Goal: Information Seeking & Learning: Find specific fact

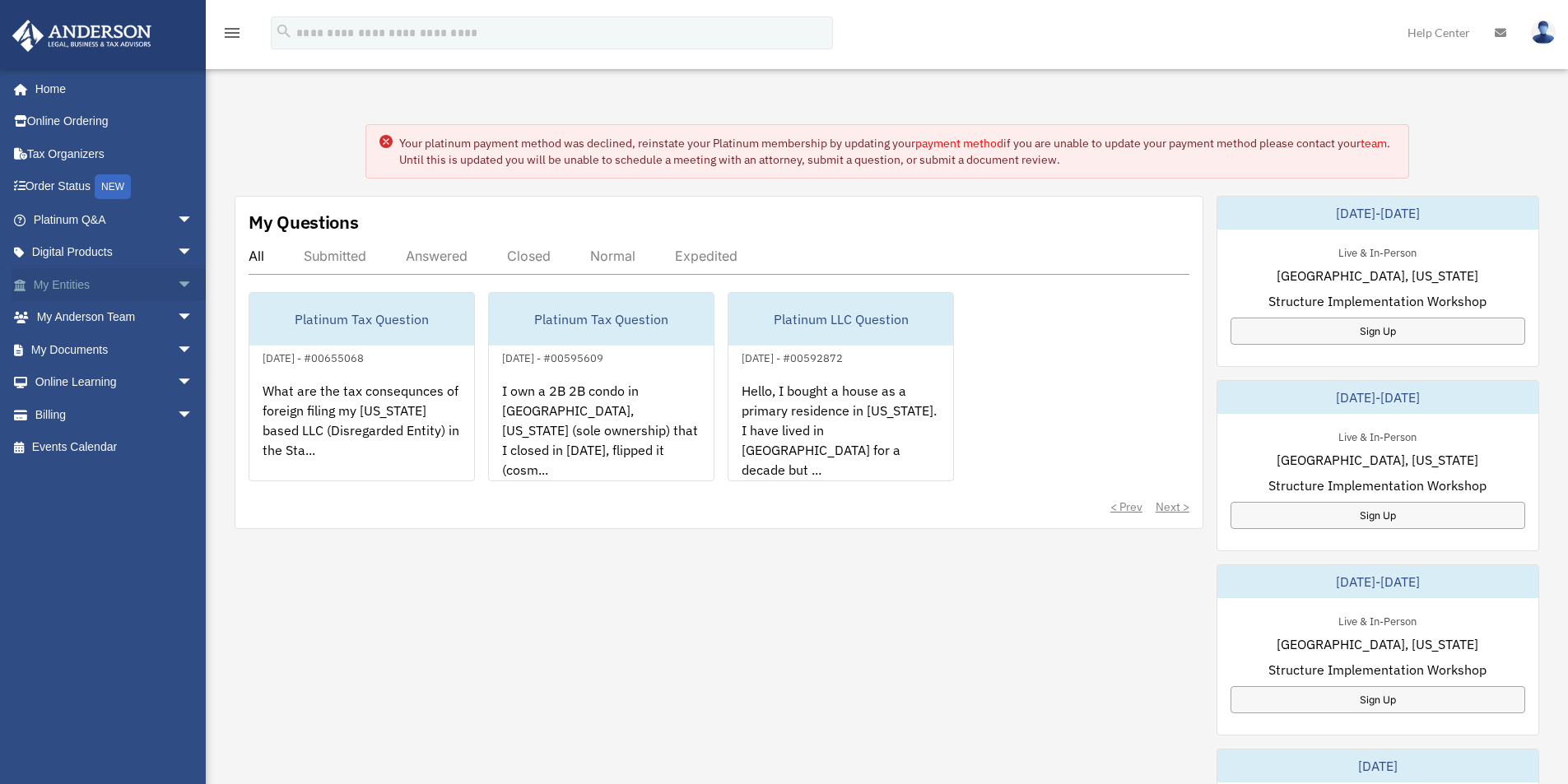
click at [144, 289] on link "My Entities arrow_drop_down" at bounding box center [115, 284] width 207 height 33
click at [87, 154] on link "Tax Organizers" at bounding box center [115, 153] width 207 height 33
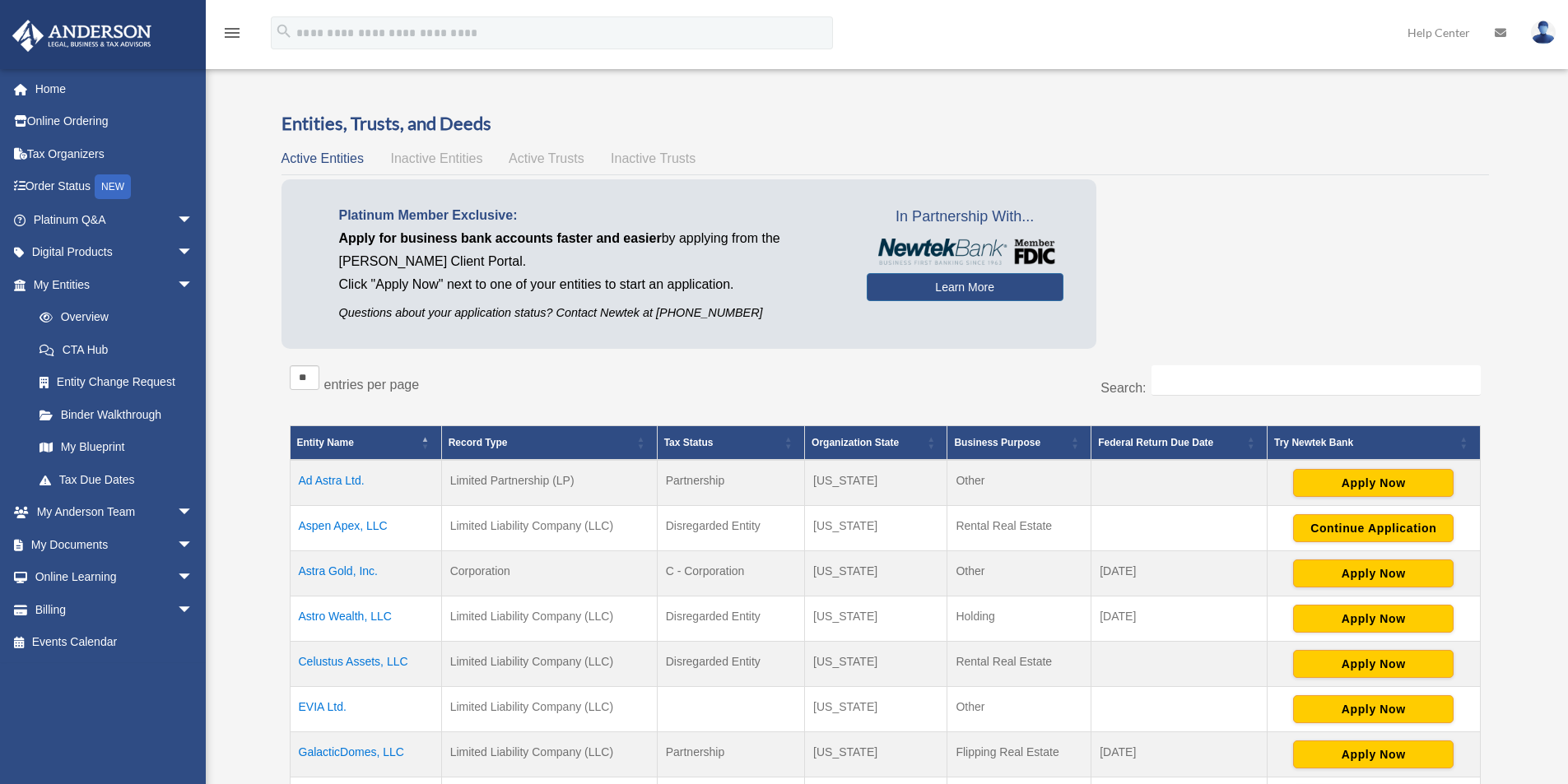
scroll to position [219, 0]
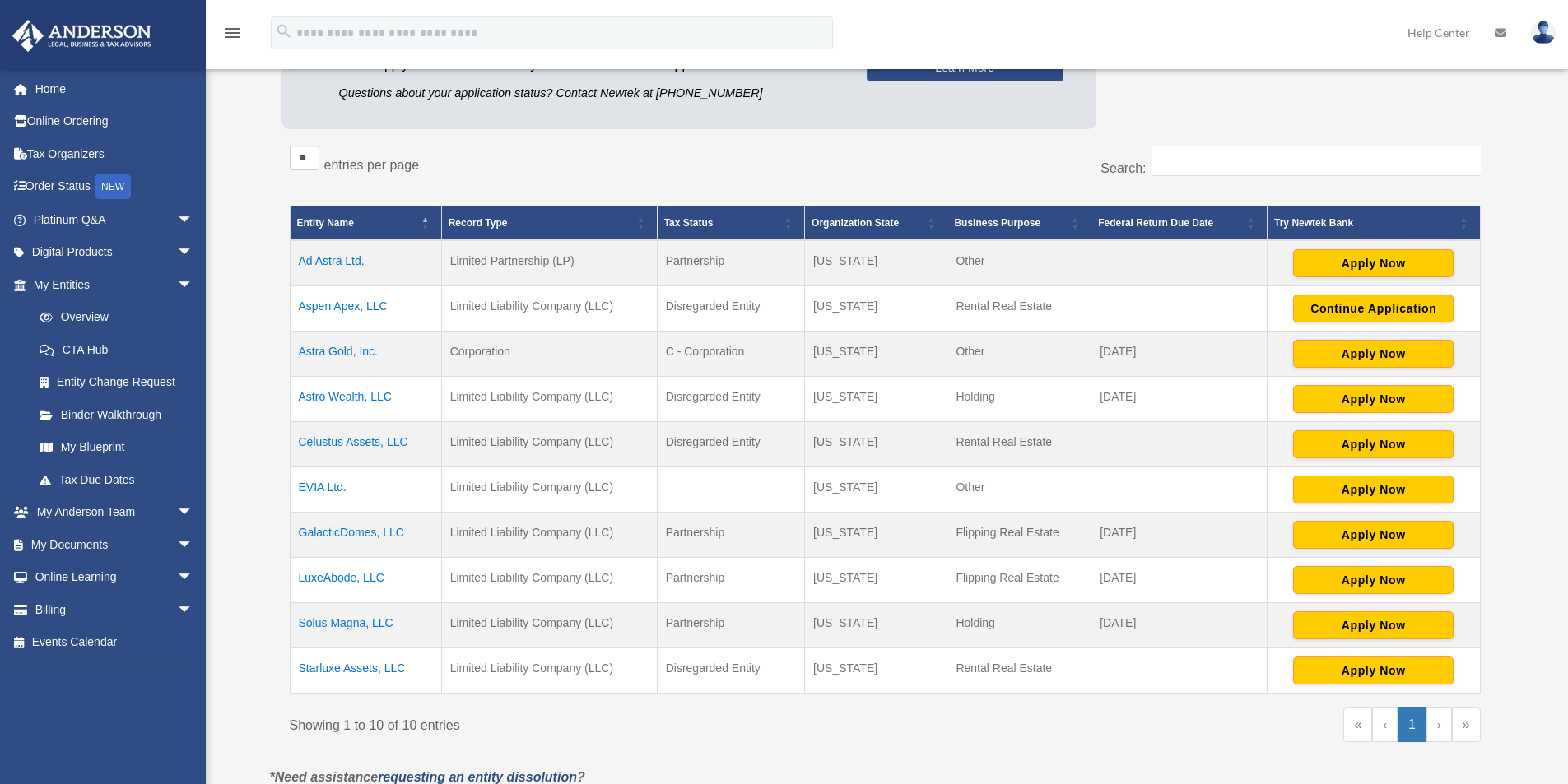
click at [321, 526] on td "GalacticDomes, LLC" at bounding box center [366, 535] width 152 height 45
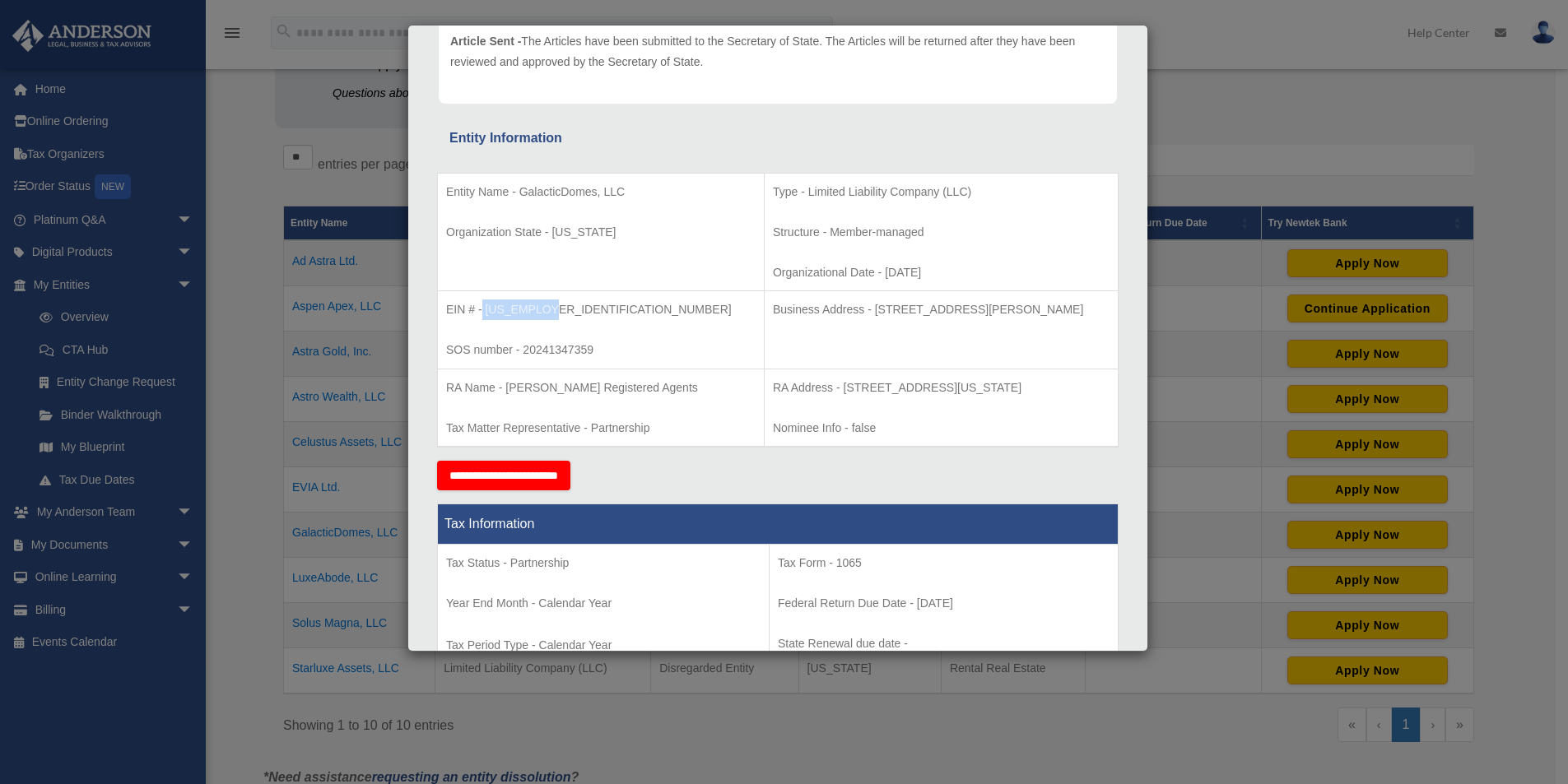
drag, startPoint x: 482, startPoint y: 309, endPoint x: 582, endPoint y: 294, distance: 101.1
click at [582, 294] on td "EIN # - 99-2121280 SOS number - 20241347359" at bounding box center [602, 330] width 327 height 78
copy p "99-2121280"
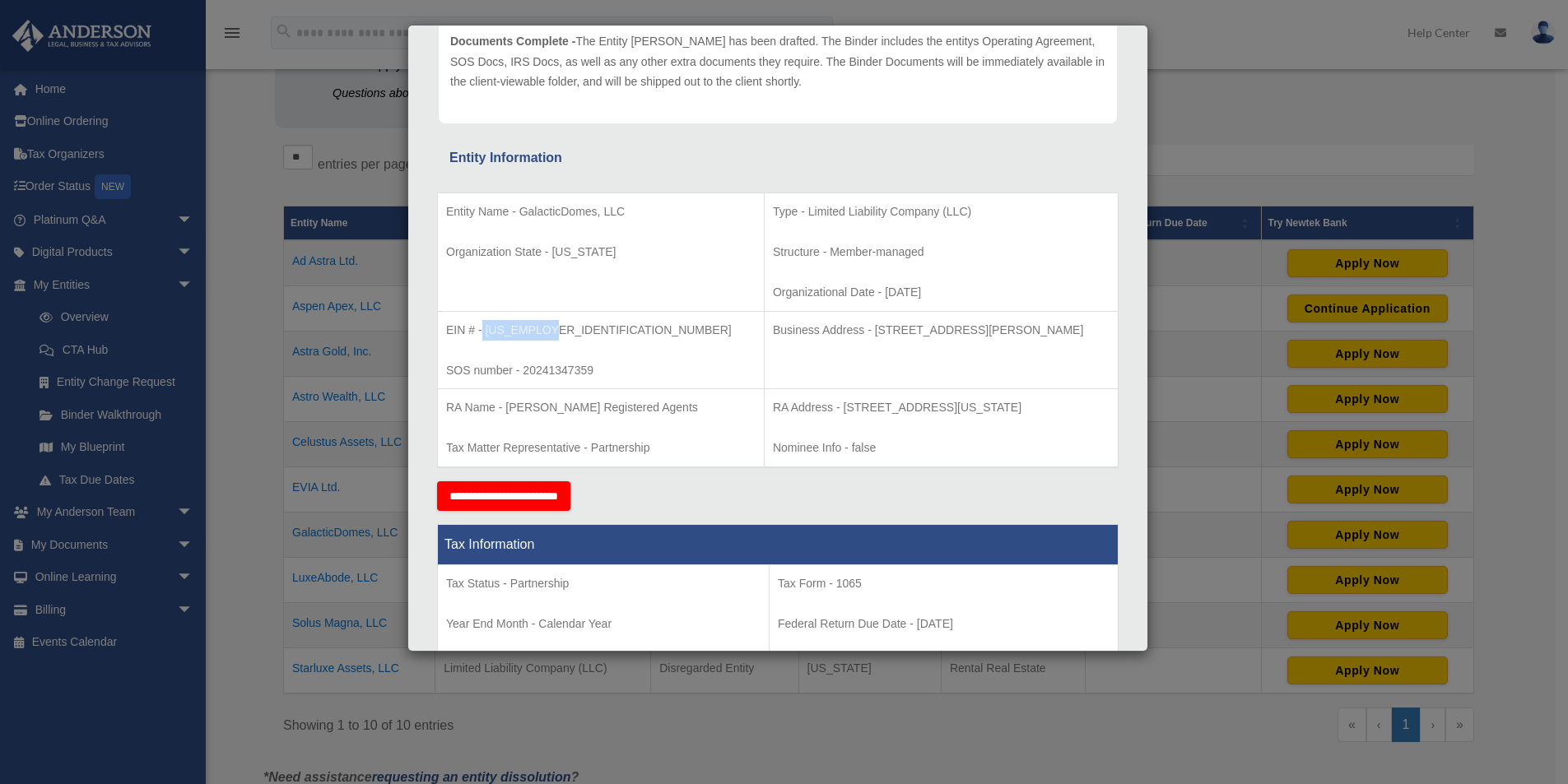
drag, startPoint x: 752, startPoint y: 406, endPoint x: 1060, endPoint y: 396, distance: 308.2
click at [1060, 396] on td "RA Address - 121 South Tejon Street, Suite 201, Colorado Springs, CO 80903 Nomi…" at bounding box center [940, 429] width 354 height 78
click at [840, 331] on p "Business Address - 3225 McLeod Dr, Suite 100, Las Vegas, NV 89121" at bounding box center [940, 330] width 336 height 21
drag, startPoint x: 783, startPoint y: 328, endPoint x: 1037, endPoint y: 329, distance: 254.0
click at [1037, 329] on p "Business Address - 3225 McLeod Dr, Suite 100, Las Vegas, NV 89121" at bounding box center [940, 330] width 336 height 21
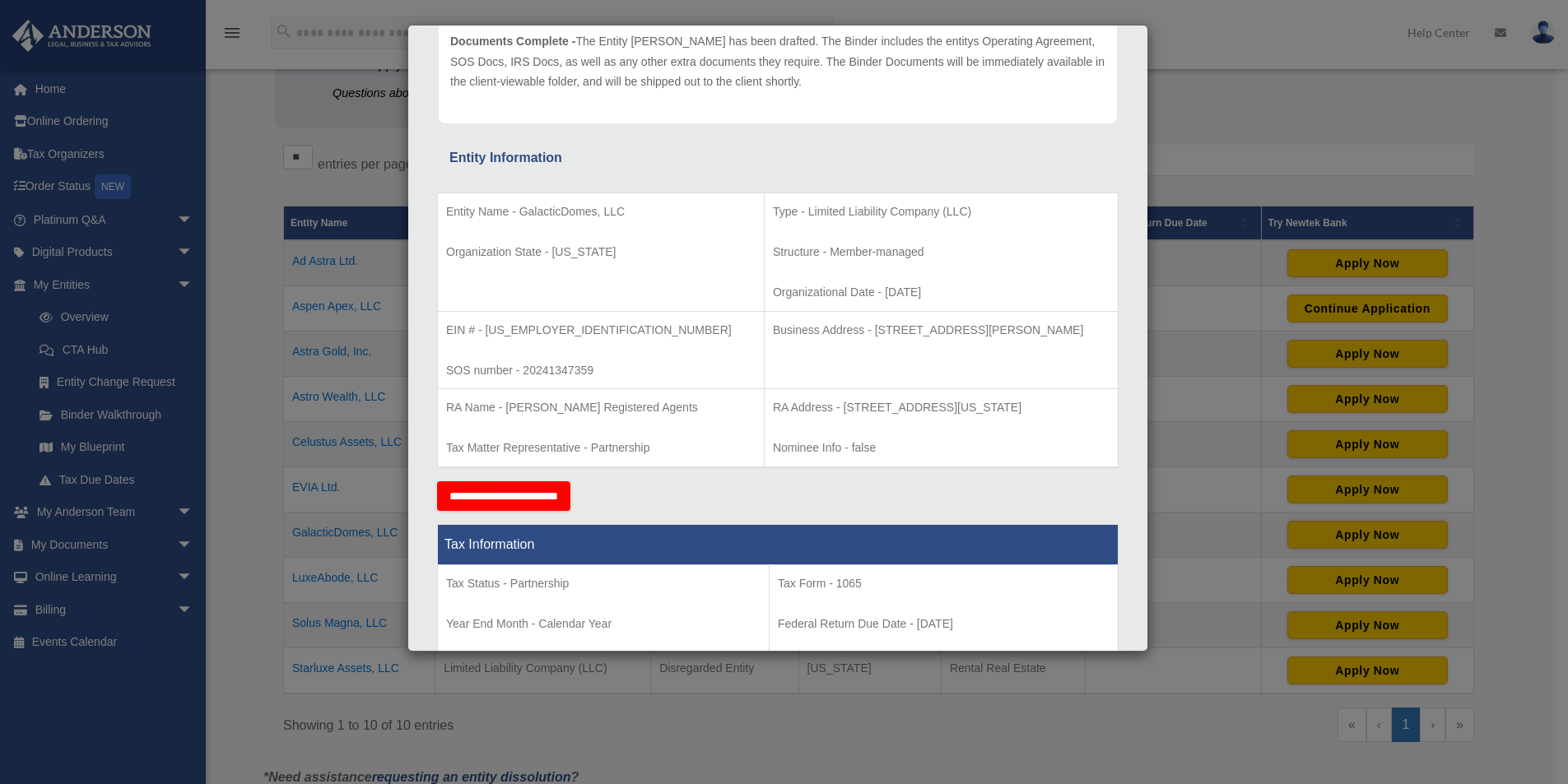
copy p "3225 McLeod Dr, Suite 100, Las Vegas, NV 89121"
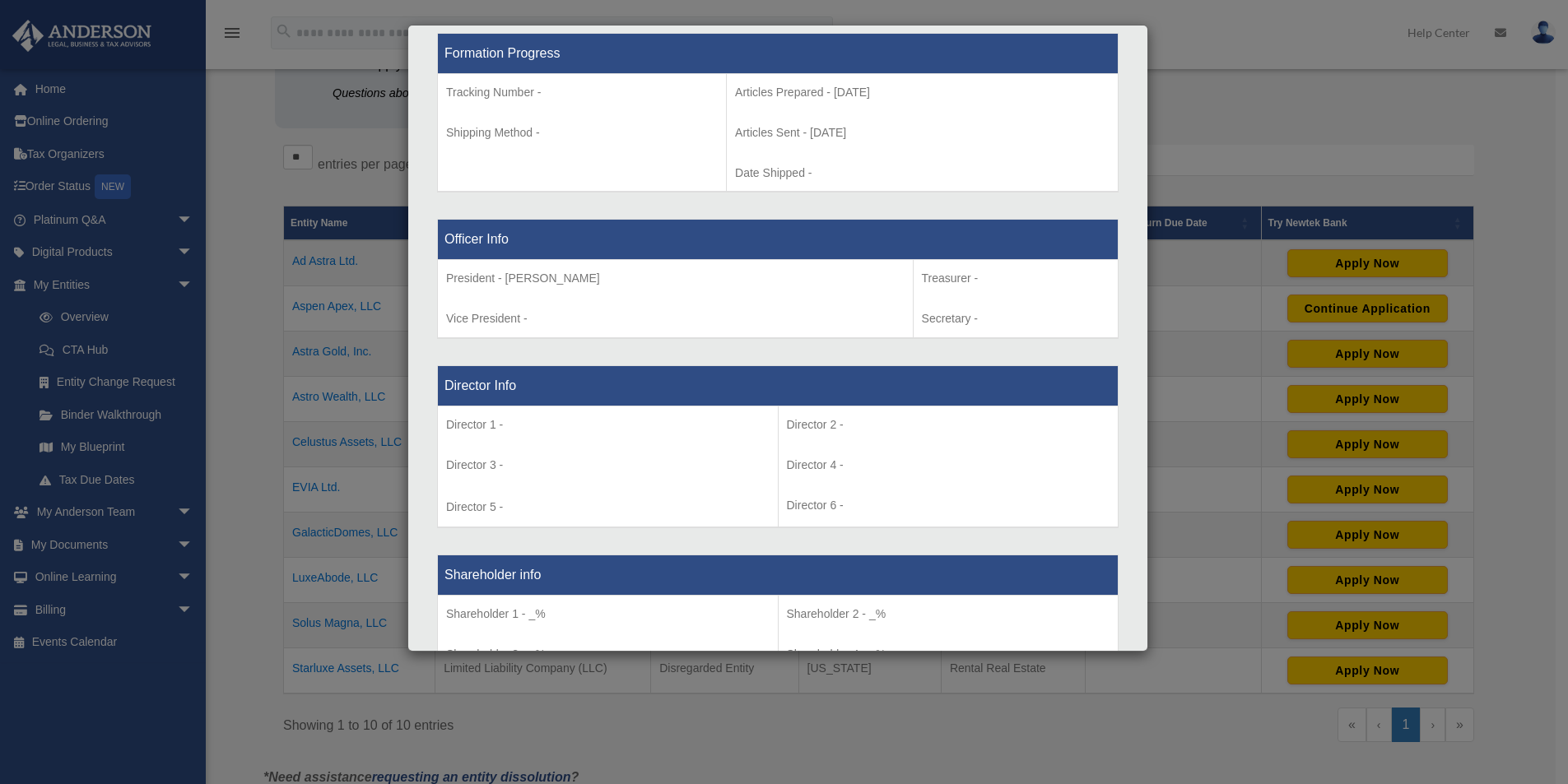
scroll to position [1097, 0]
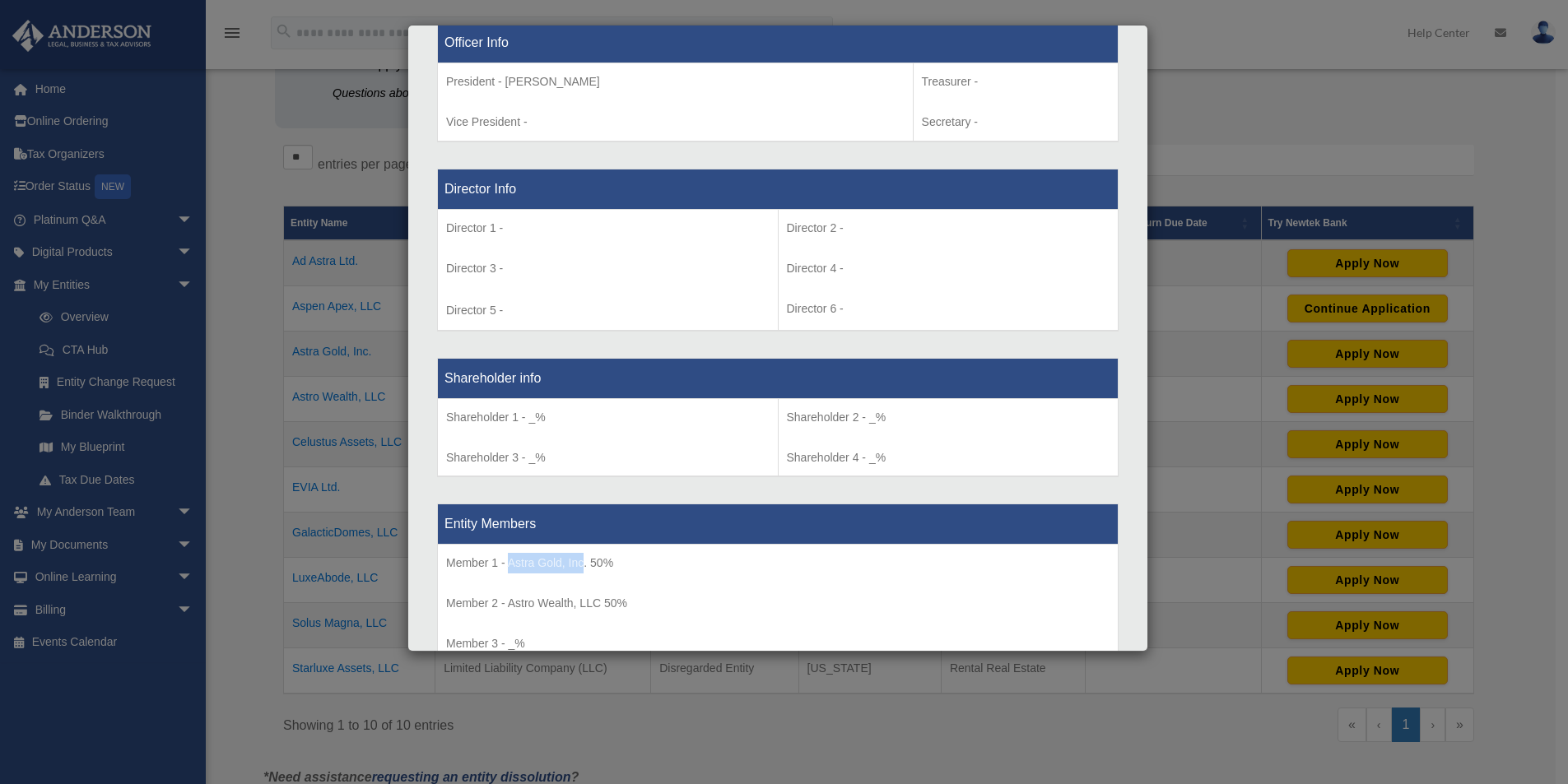
drag, startPoint x: 508, startPoint y: 565, endPoint x: 584, endPoint y: 558, distance: 76.3
click at [584, 558] on p "Member 1 - Astra Gold, Inc. 50%" at bounding box center [778, 563] width 663 height 21
copy p "Astra Gold, Inc"
click at [545, 606] on p "Member 2 - Astro Wealth, LLC 50%" at bounding box center [778, 603] width 663 height 21
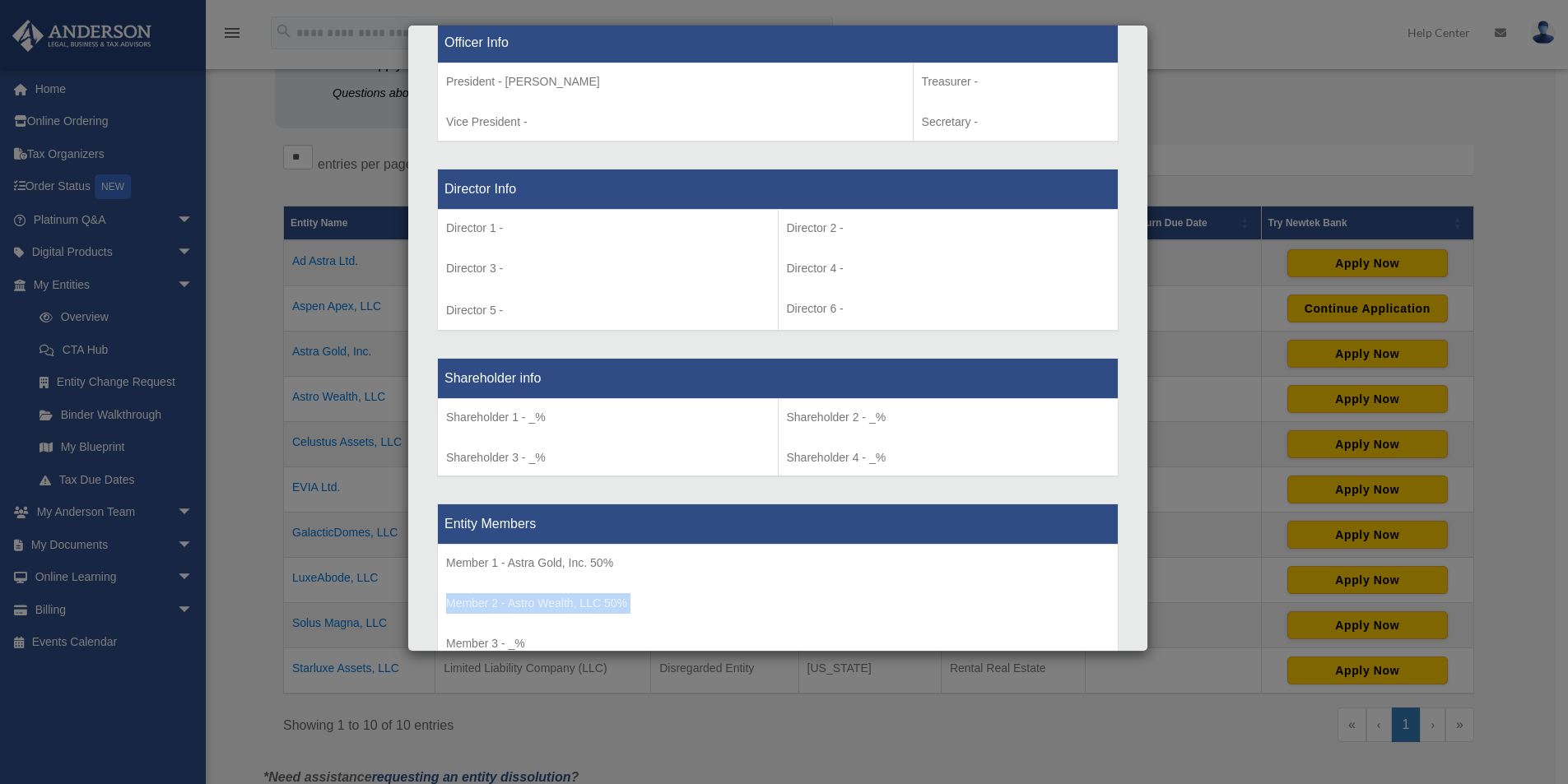
click at [545, 606] on p "Member 2 - Astro Wealth, LLC 50%" at bounding box center [778, 603] width 663 height 21
click at [509, 599] on p "Member 2 - Astro Wealth, LLC 50%" at bounding box center [778, 603] width 663 height 21
drag, startPoint x: 507, startPoint y: 600, endPoint x: 598, endPoint y: 599, distance: 91.0
click at [598, 599] on p "Member 2 - Astro Wealth, LLC 50%" at bounding box center [778, 603] width 663 height 21
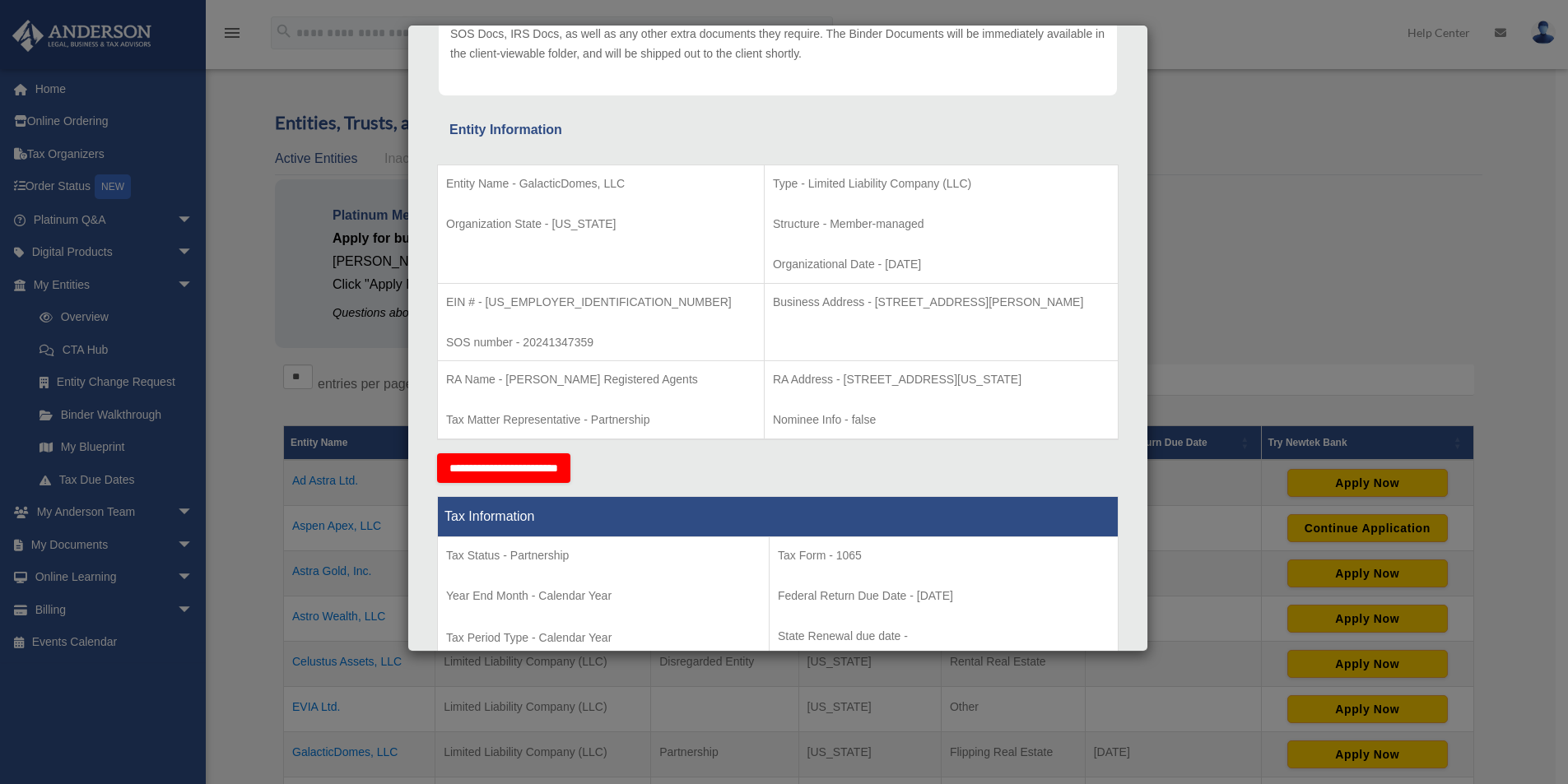
scroll to position [0, 0]
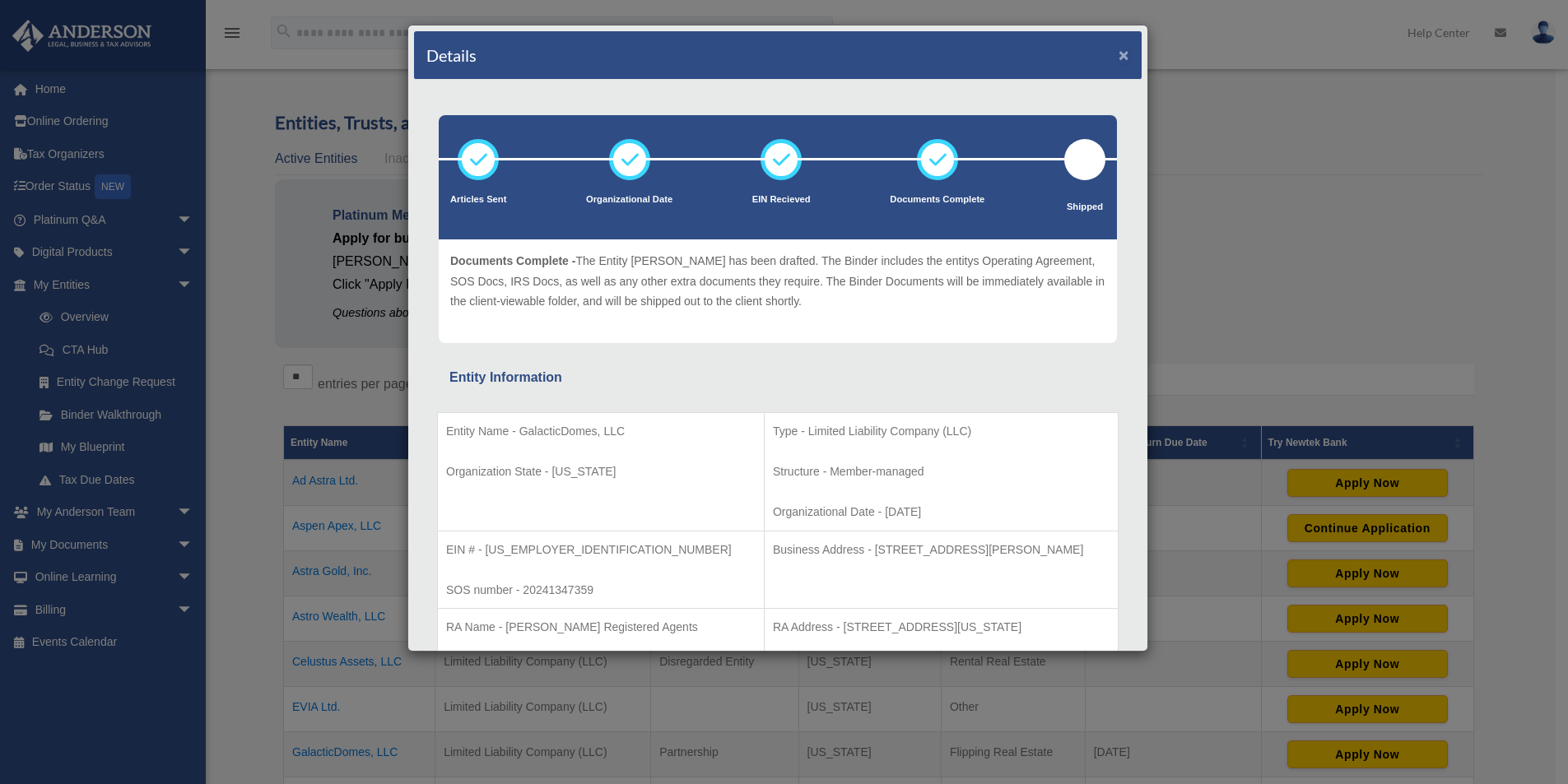
click at [1119, 56] on button "×" at bounding box center [1124, 54] width 11 height 18
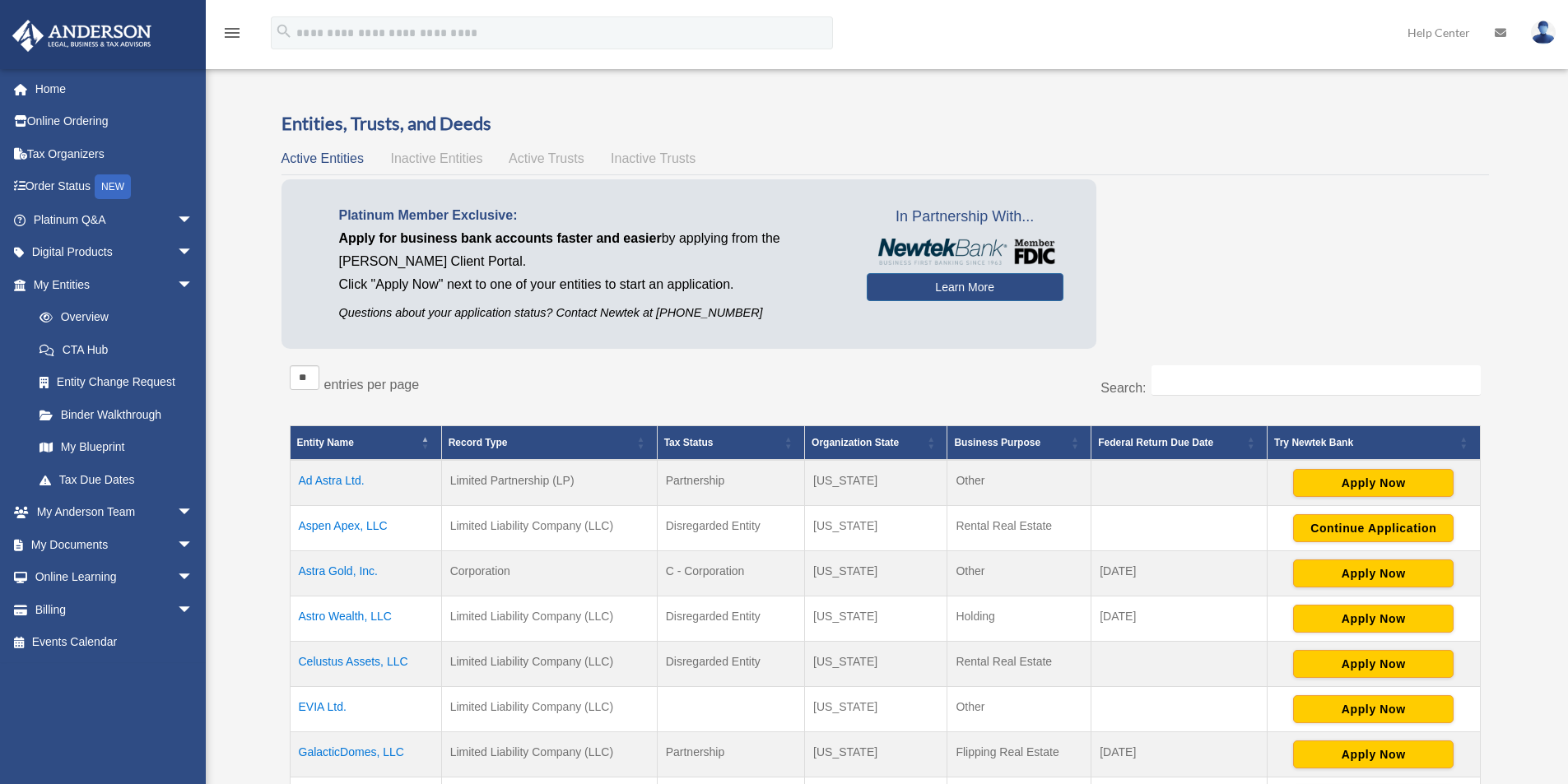
click at [339, 524] on td "Aspen Apex, LLC" at bounding box center [366, 529] width 152 height 45
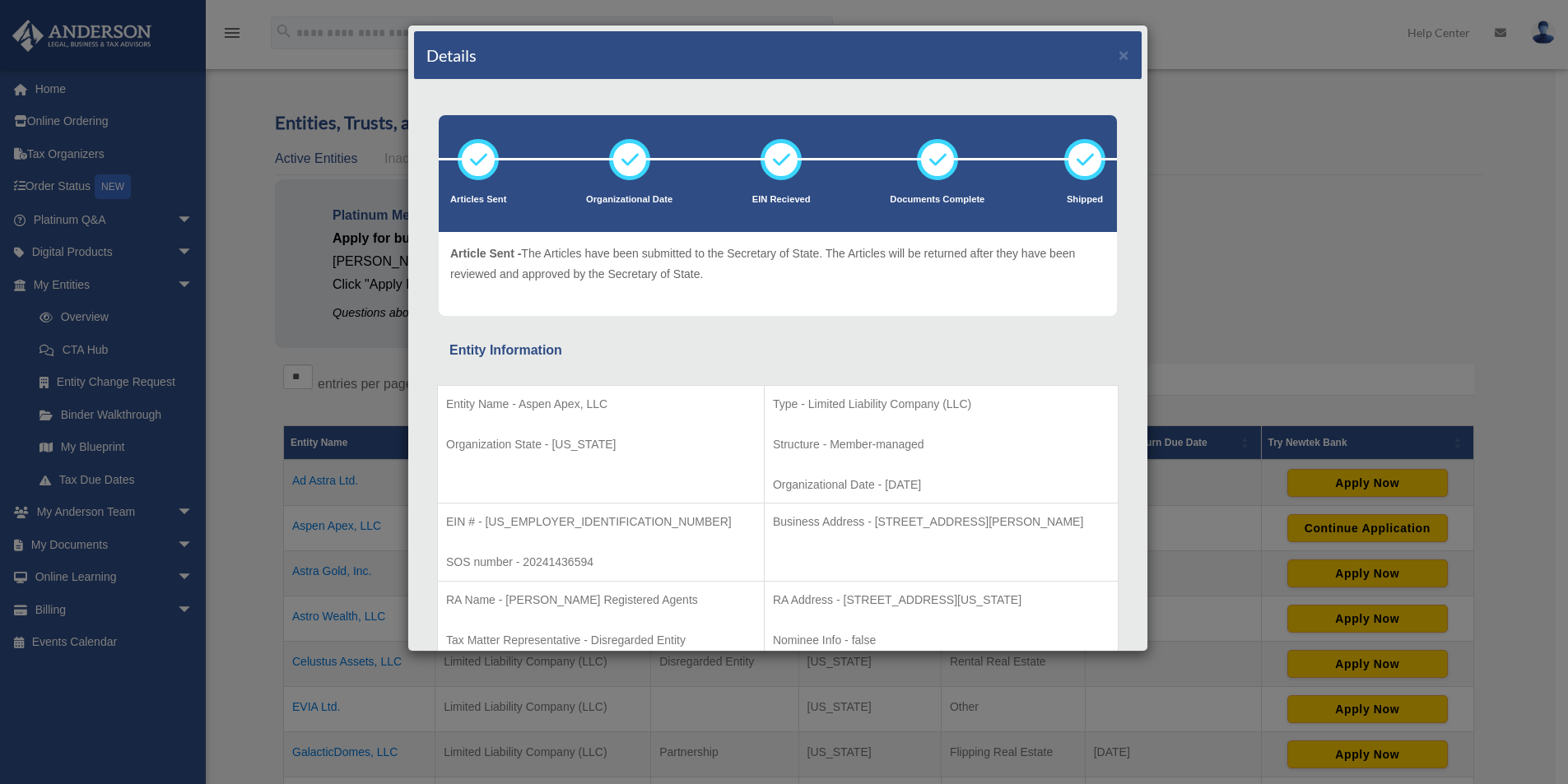
click at [1374, 272] on div "Details × Articles Sent Organizational Date" at bounding box center [784, 392] width 1568 height 784
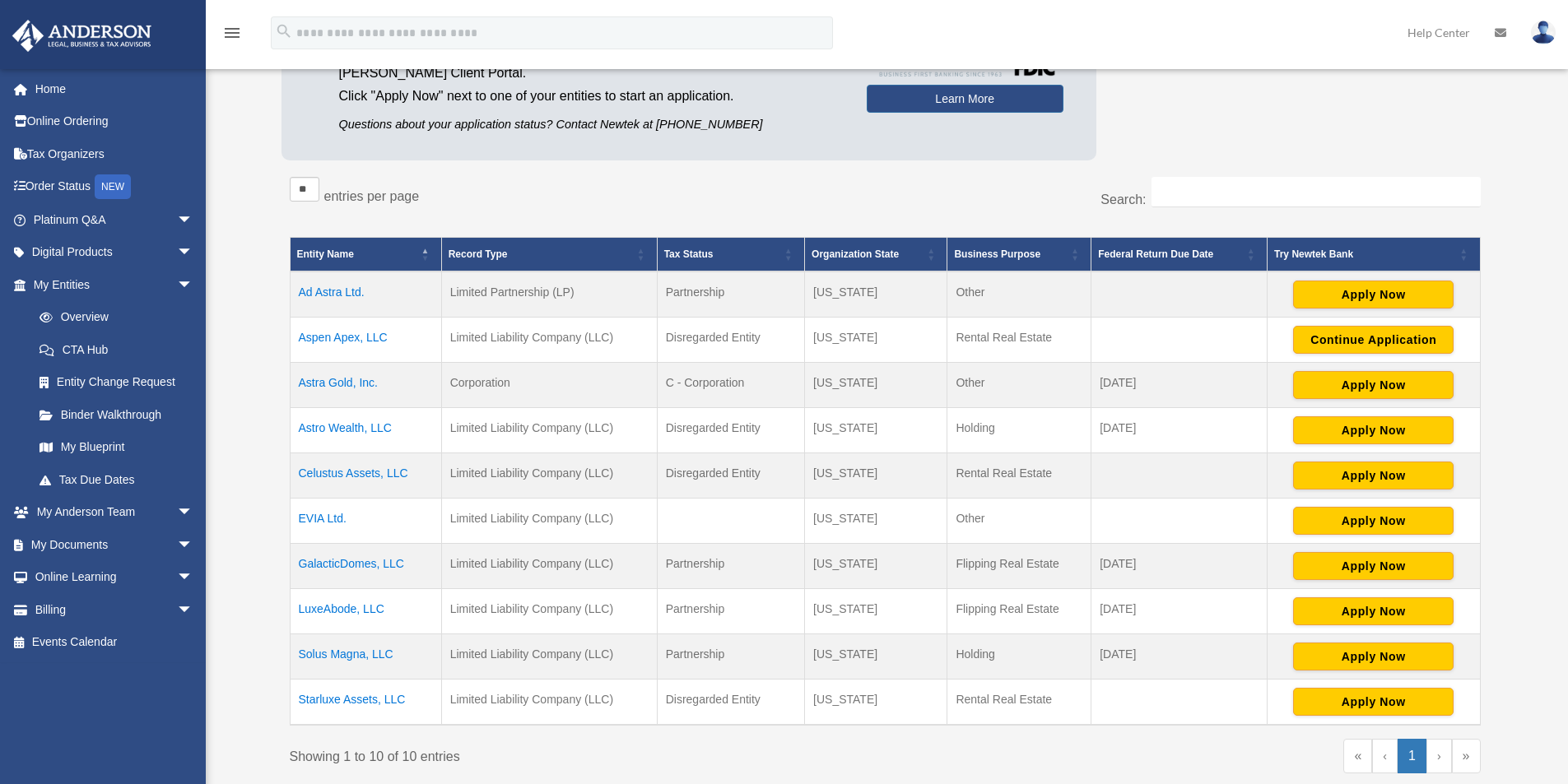
scroll to position [219, 0]
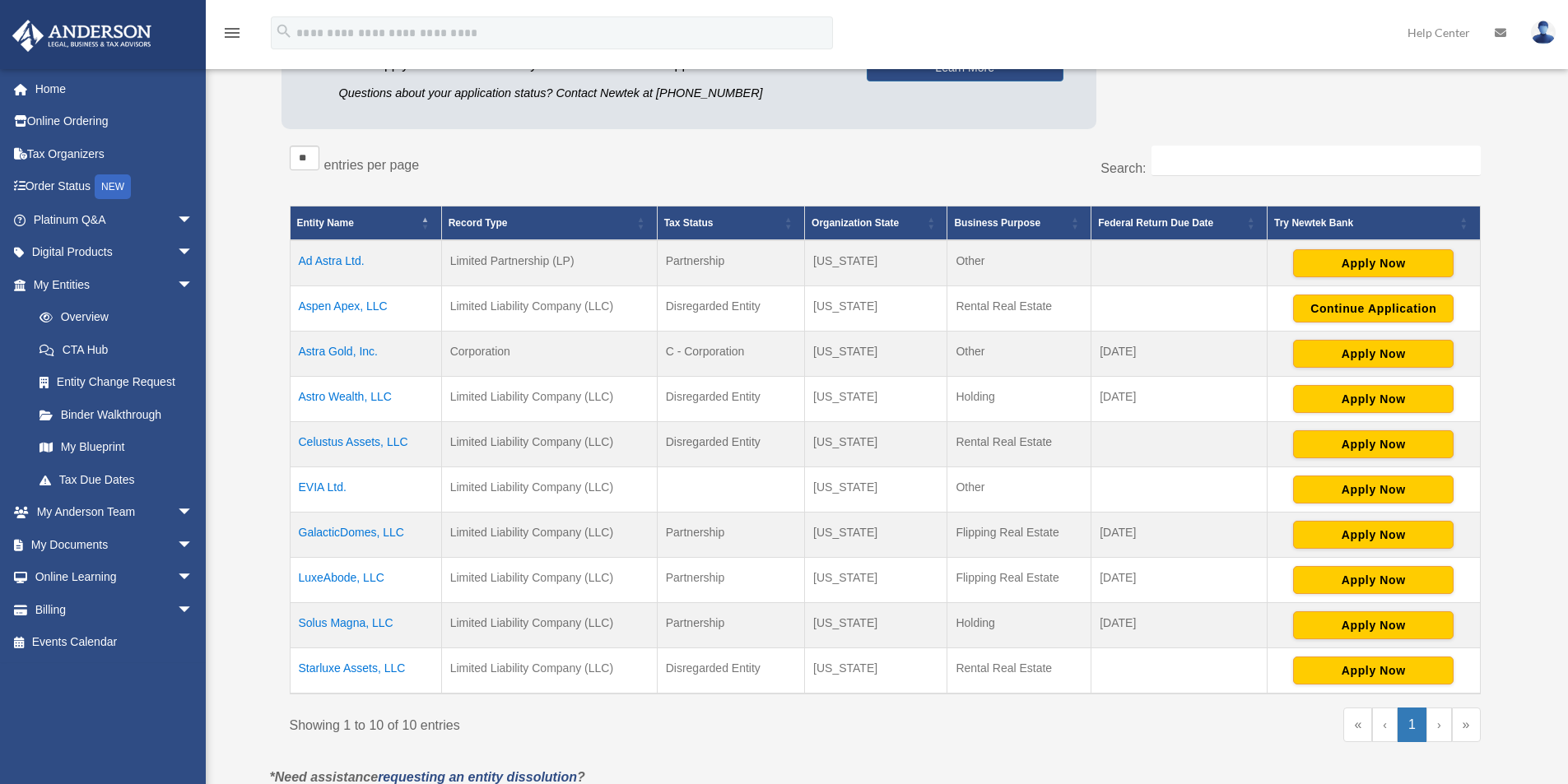
click at [373, 574] on td "LuxeAbode, LLC" at bounding box center [366, 580] width 152 height 45
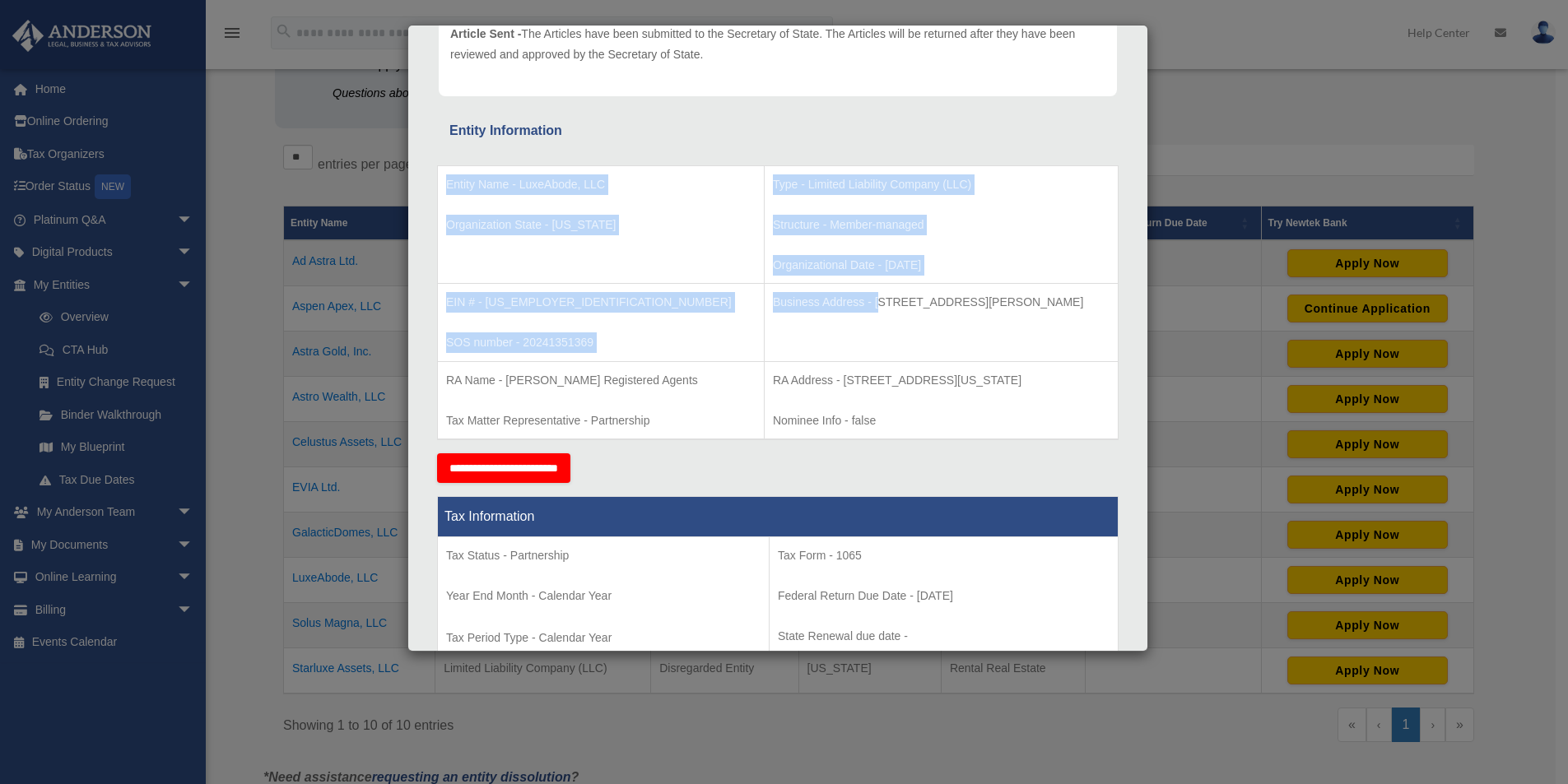
drag, startPoint x: 786, startPoint y: 297, endPoint x: 1135, endPoint y: 301, distance: 349.0
click at [1135, 301] on div "Details × Articles Sent" at bounding box center [778, 339] width 741 height 627
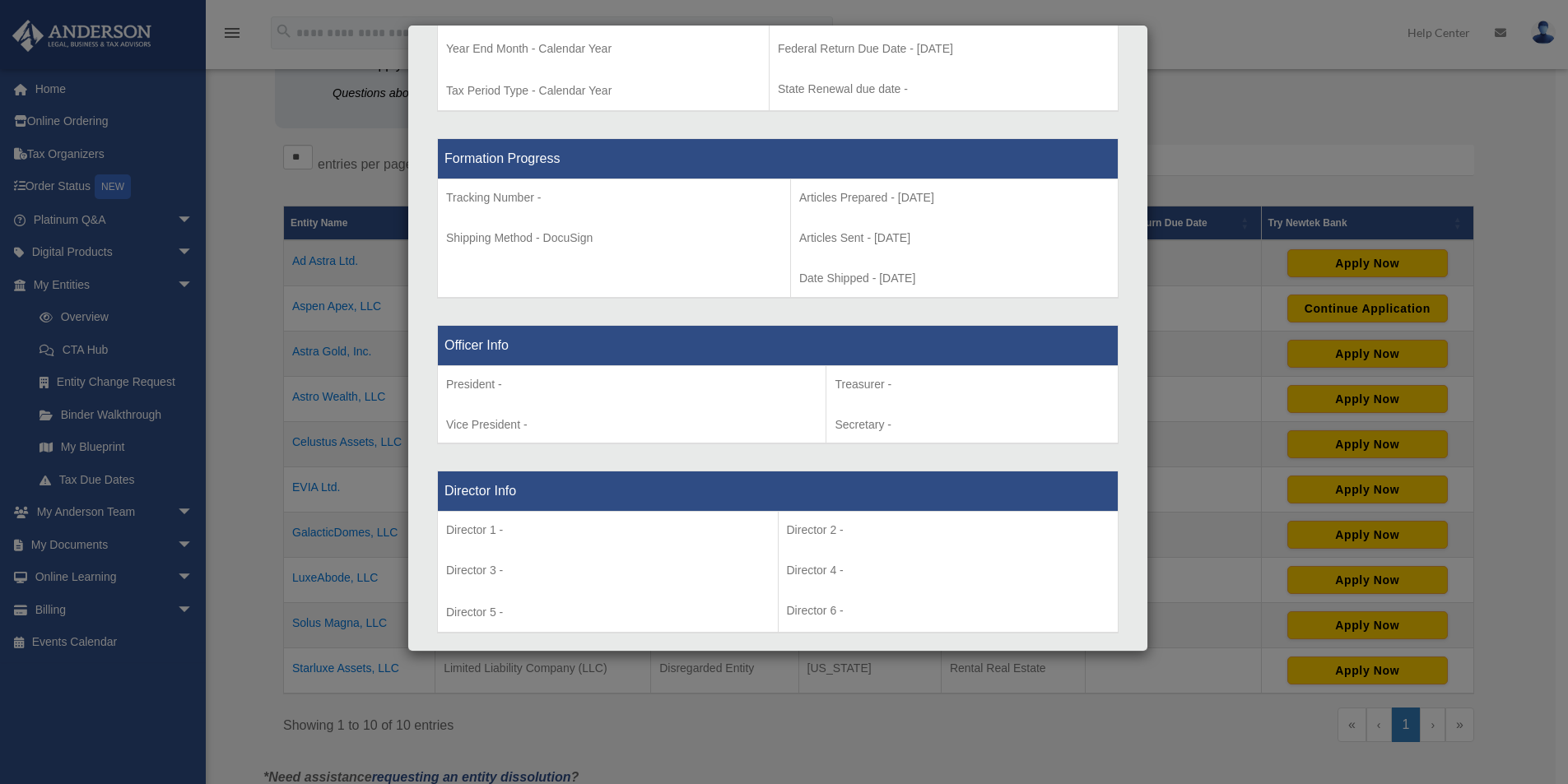
scroll to position [0, 0]
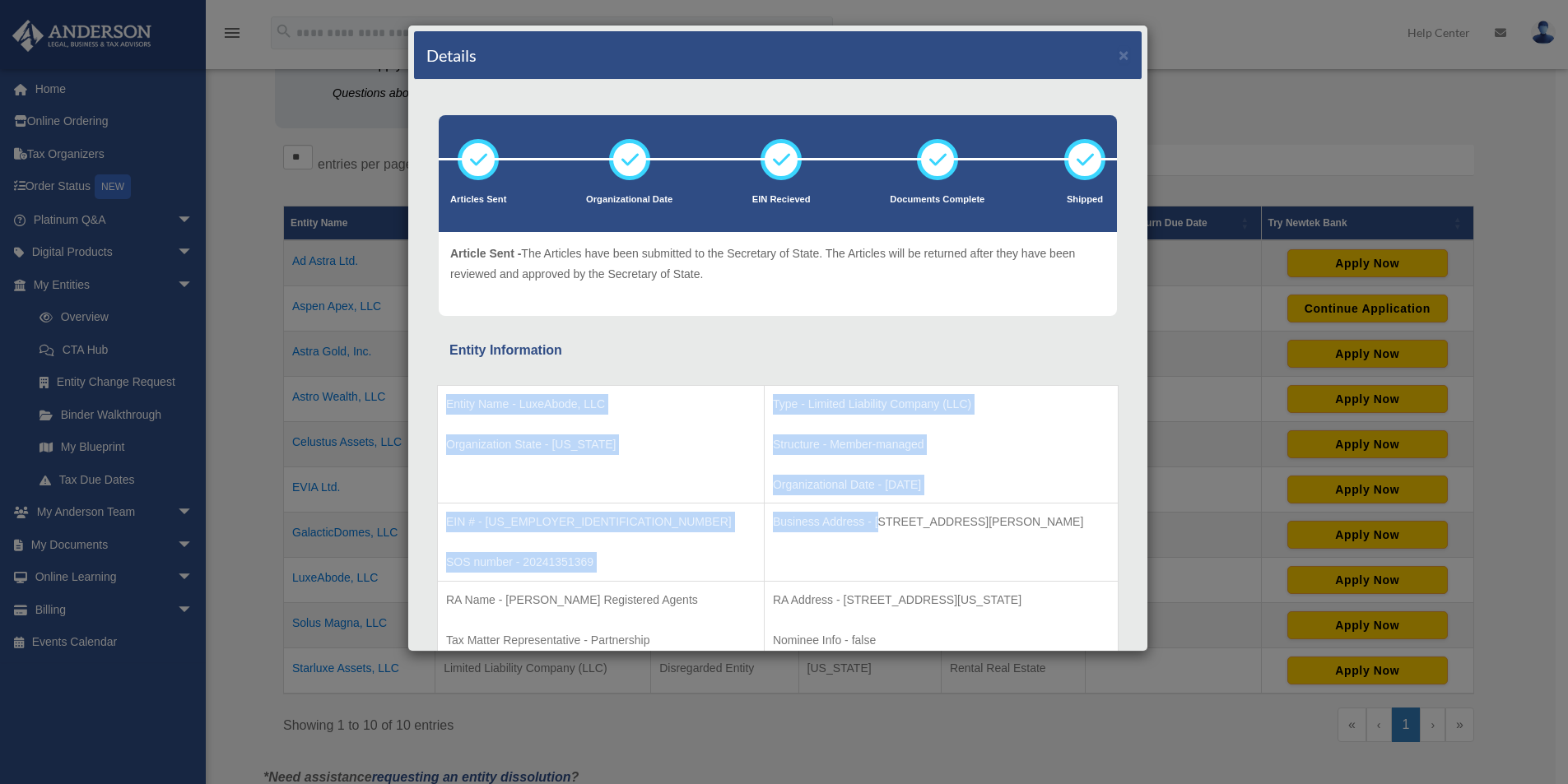
click at [860, 516] on p "Business Address - 3225 McLeod Dr, Suite 100, Las Vegas, NV 89121" at bounding box center [940, 522] width 336 height 21
click at [804, 530] on p "Business Address - 3225 McLeod Dr, Suite 100, Las Vegas, NV 89121" at bounding box center [940, 522] width 336 height 21
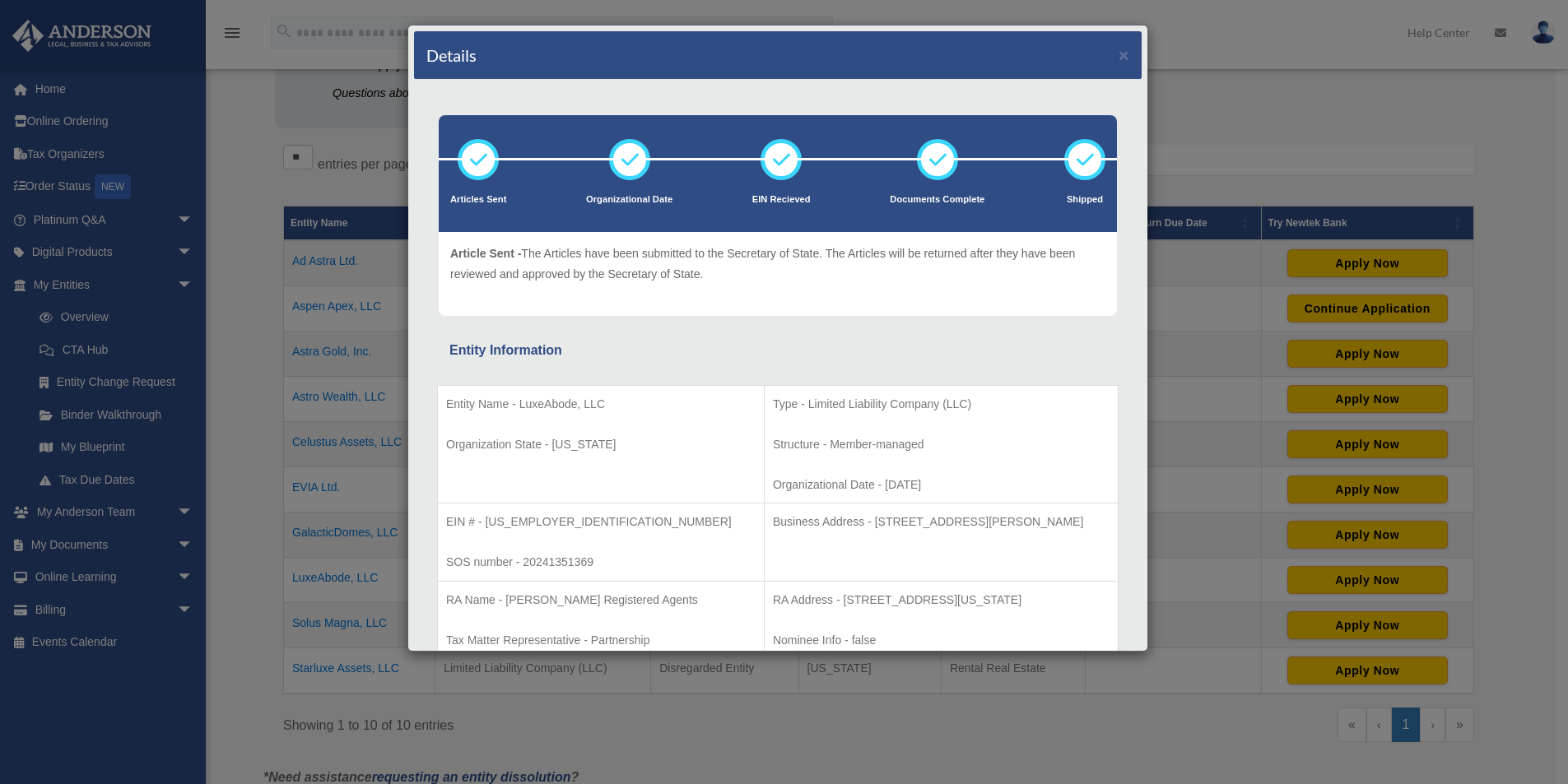
drag, startPoint x: 782, startPoint y: 521, endPoint x: 1053, endPoint y: 533, distance: 271.3
click at [1053, 533] on td "Business Address - 3225 McLeod Dr, Suite 100, Las Vegas, NV 89121" at bounding box center [940, 543] width 354 height 78
copy p "3225 McLeod Dr, Suite 100, Las Vegas, NV 89121"
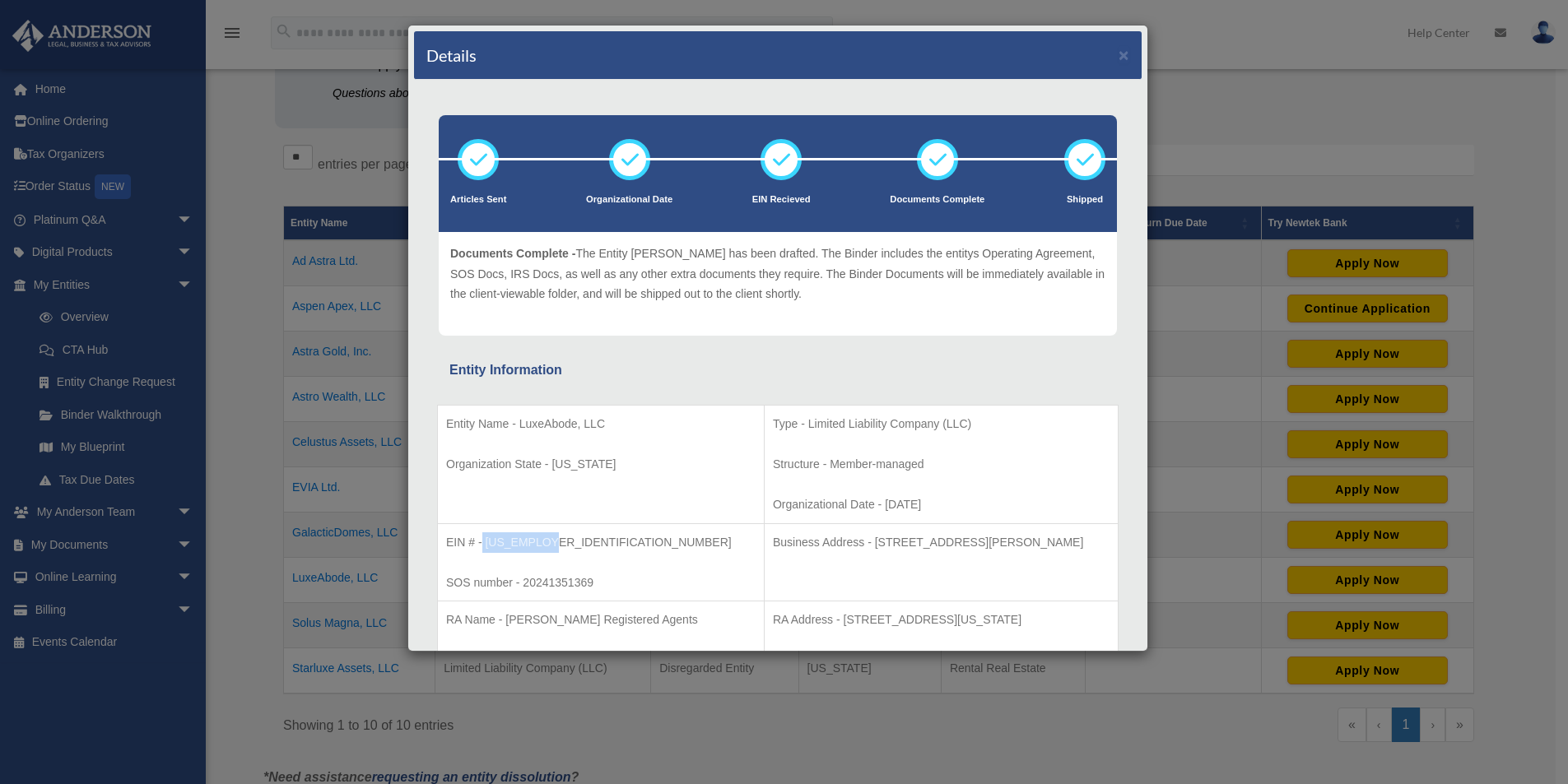
drag, startPoint x: 483, startPoint y: 543, endPoint x: 606, endPoint y: 545, distance: 123.0
click at [606, 545] on p "EIN # - 99-2133151" at bounding box center [601, 542] width 310 height 21
copy p "99-2133151"
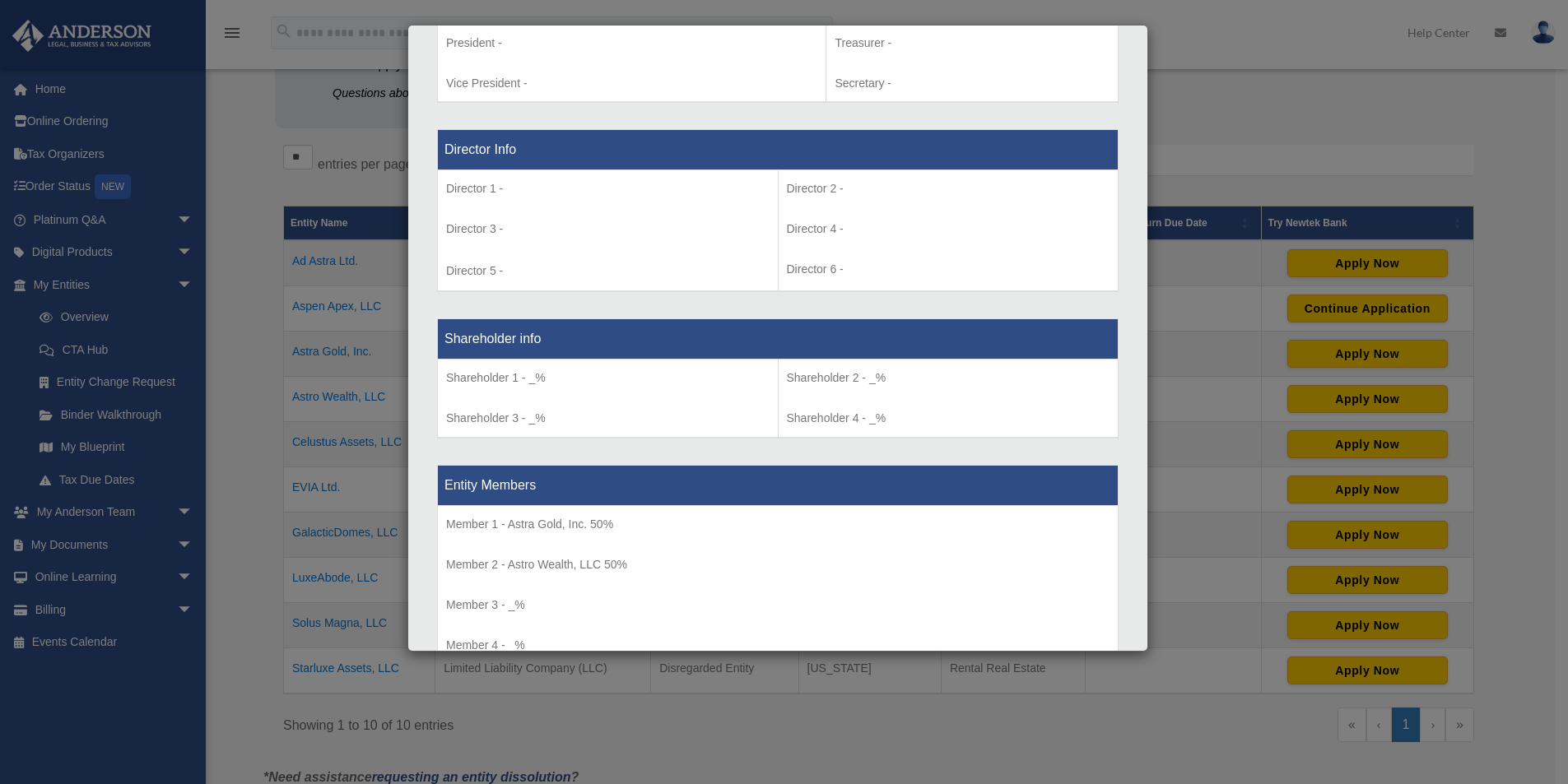
scroll to position [1316, 0]
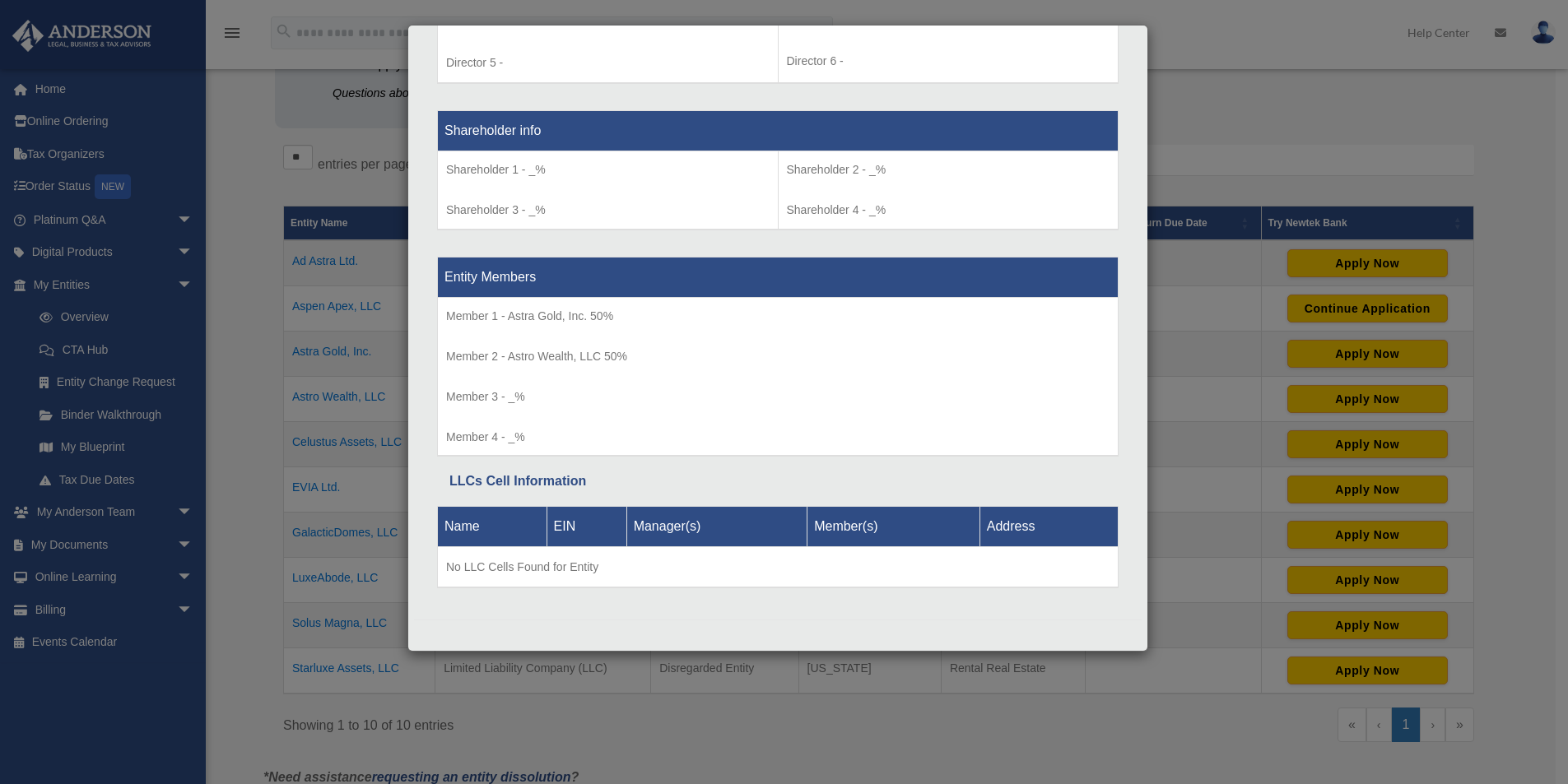
click at [515, 701] on div "Details × Articles Sent Organizational Date" at bounding box center [784, 392] width 1568 height 784
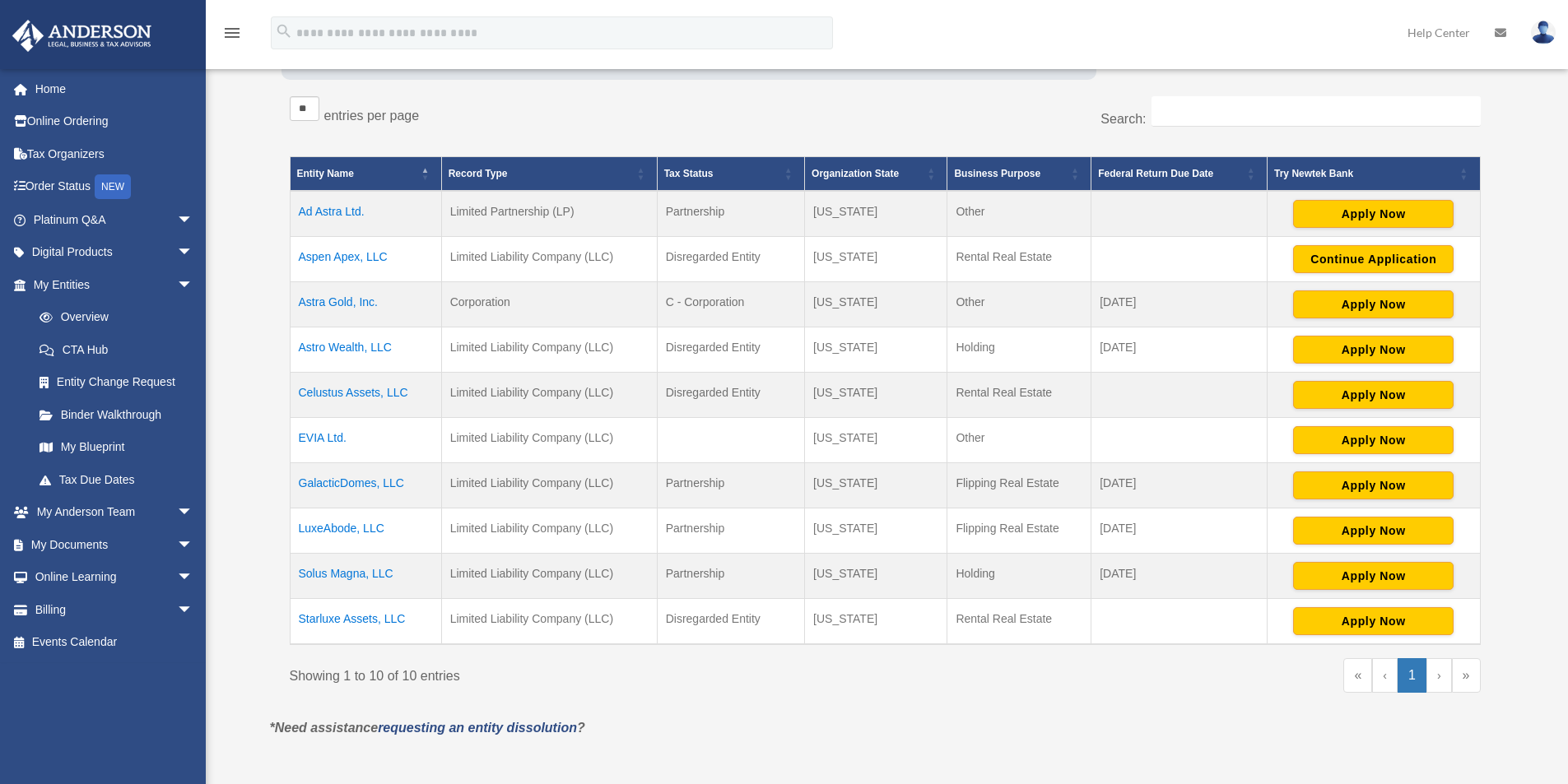
scroll to position [639, 0]
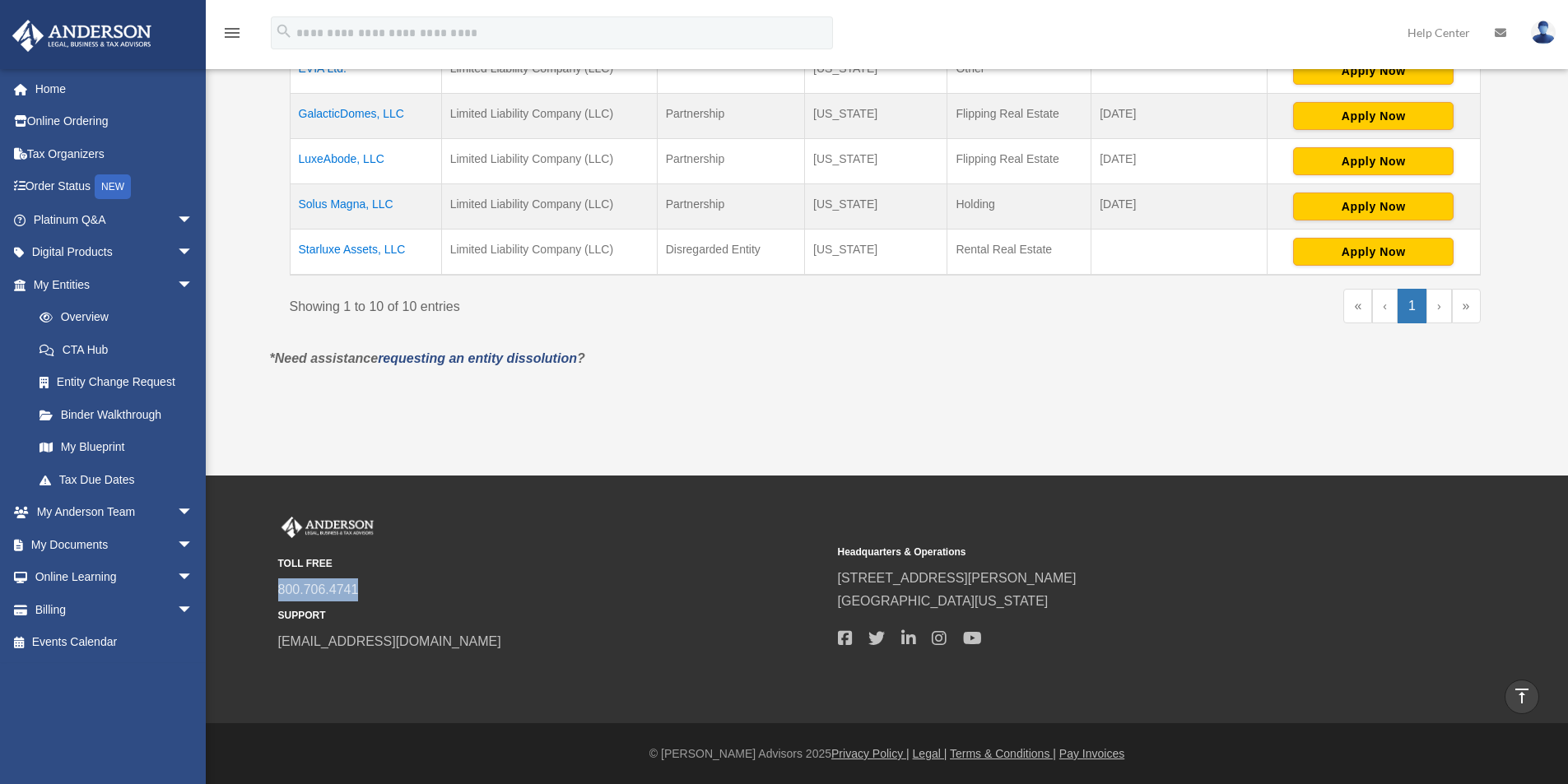
drag, startPoint x: 390, startPoint y: 598, endPoint x: 270, endPoint y: 599, distance: 120.0
click at [270, 599] on div "TOLL FREE 800.706.4741 SUPPORT info@andersonadvisors.com Headquarters & Operati…" at bounding box center [888, 585] width 1243 height 137
copy link "800.706.4741"
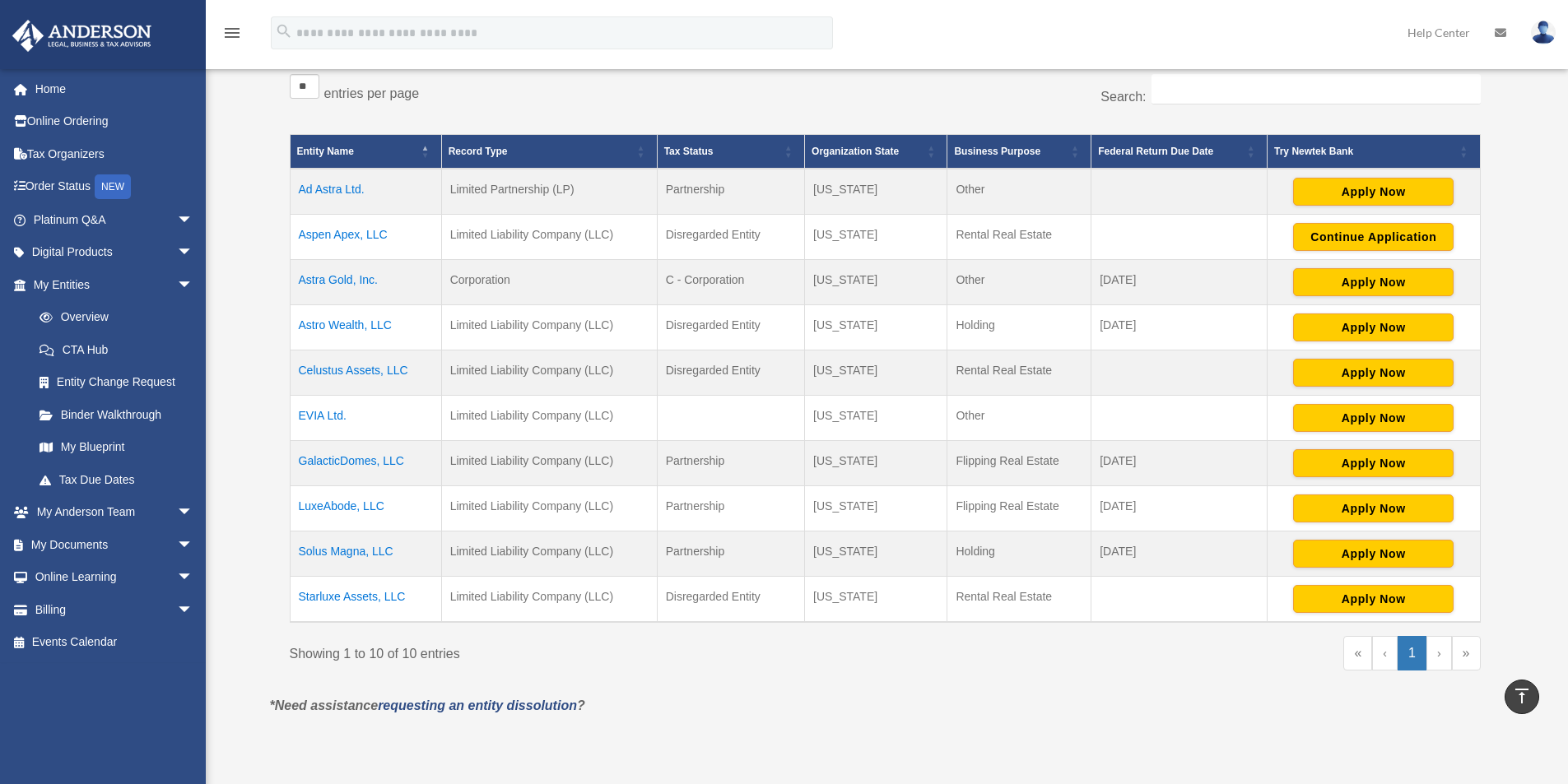
scroll to position [200, 0]
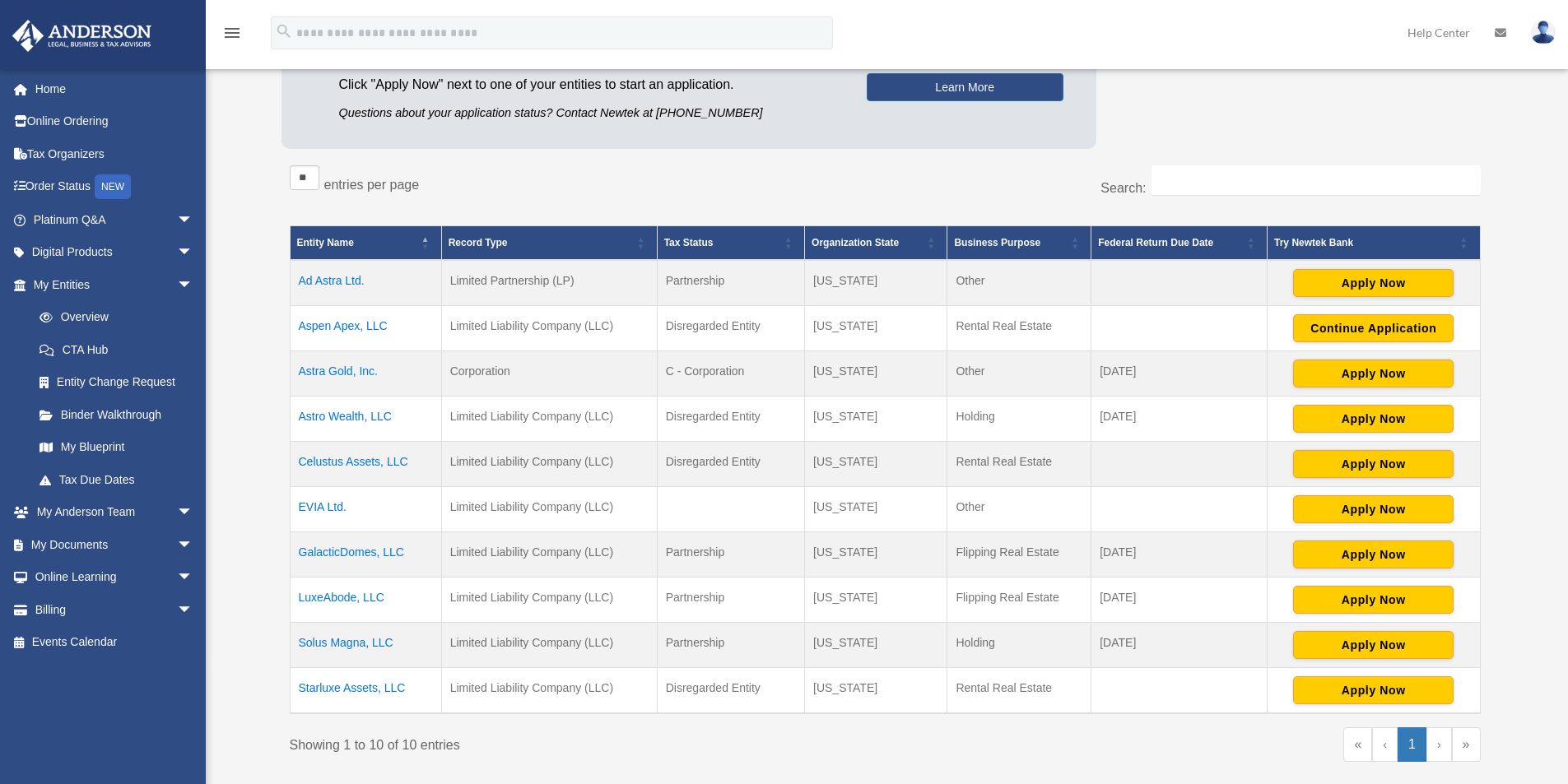
drag, startPoint x: 421, startPoint y: 691, endPoint x: 297, endPoint y: 694, distance: 124.0
click at [297, 694] on td "Starluxe Assets, LLC" at bounding box center [366, 691] width 152 height 46
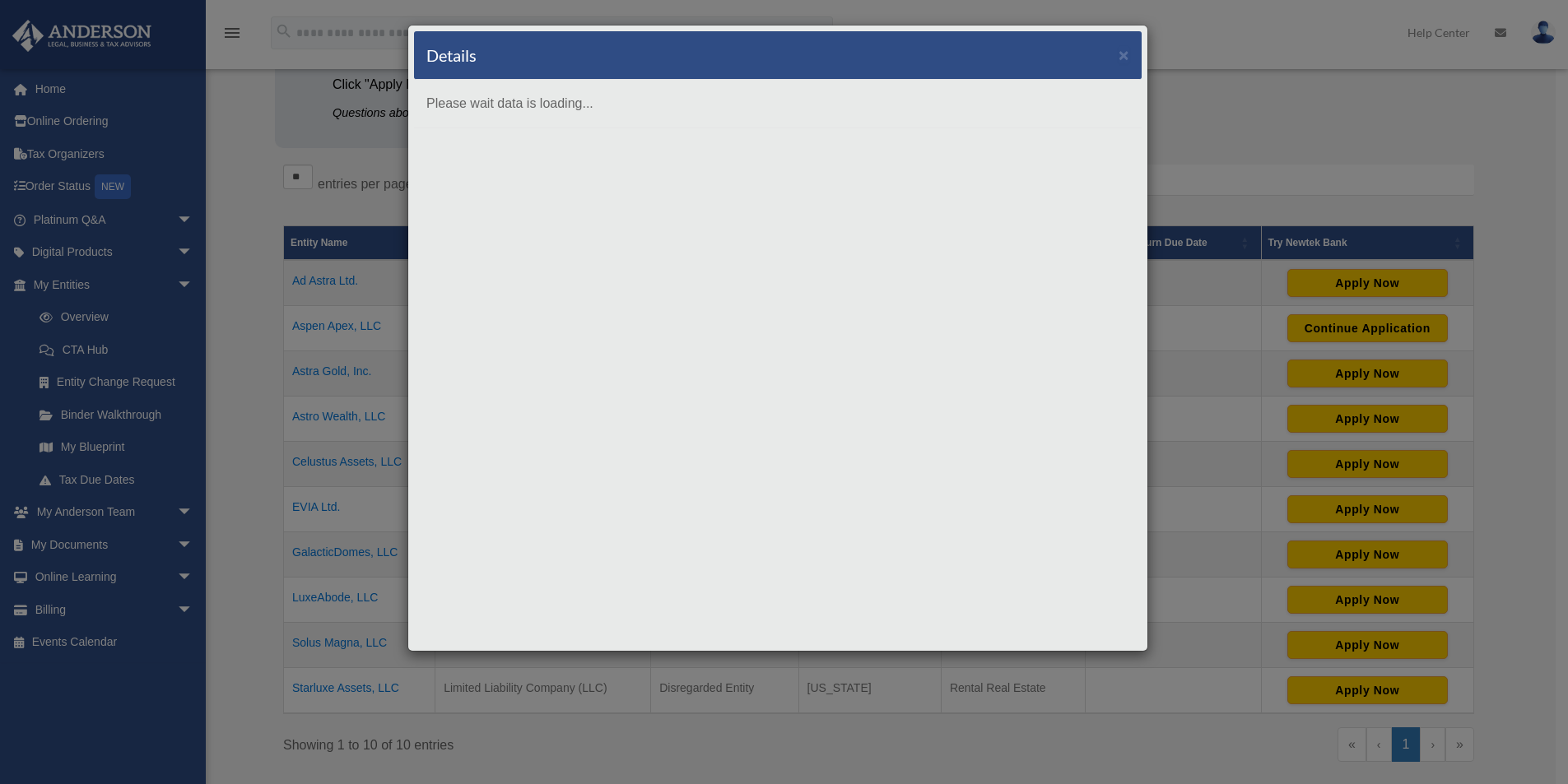
scroll to position [0, 0]
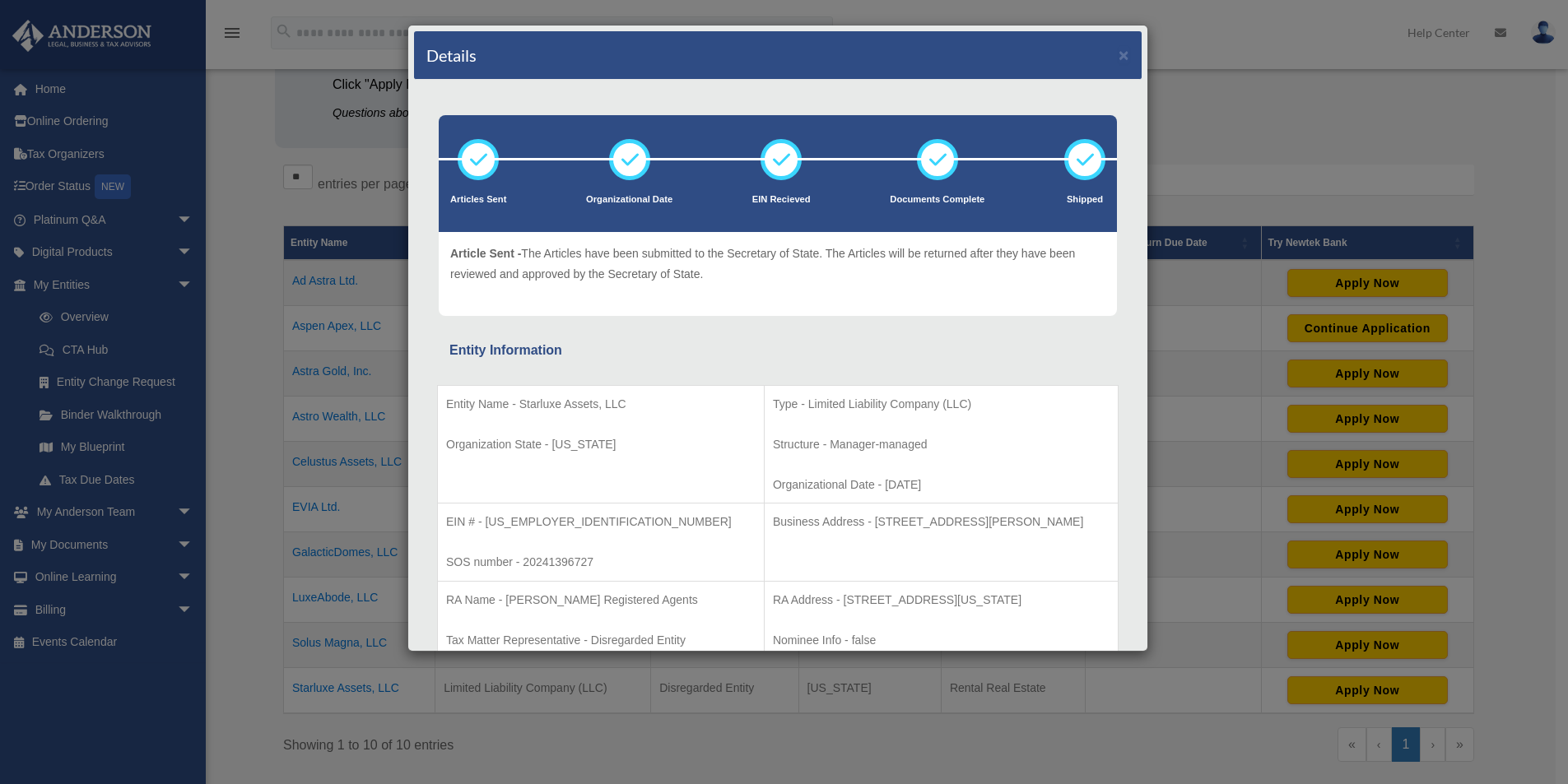
copy td "Starluxe Assets, LLC"
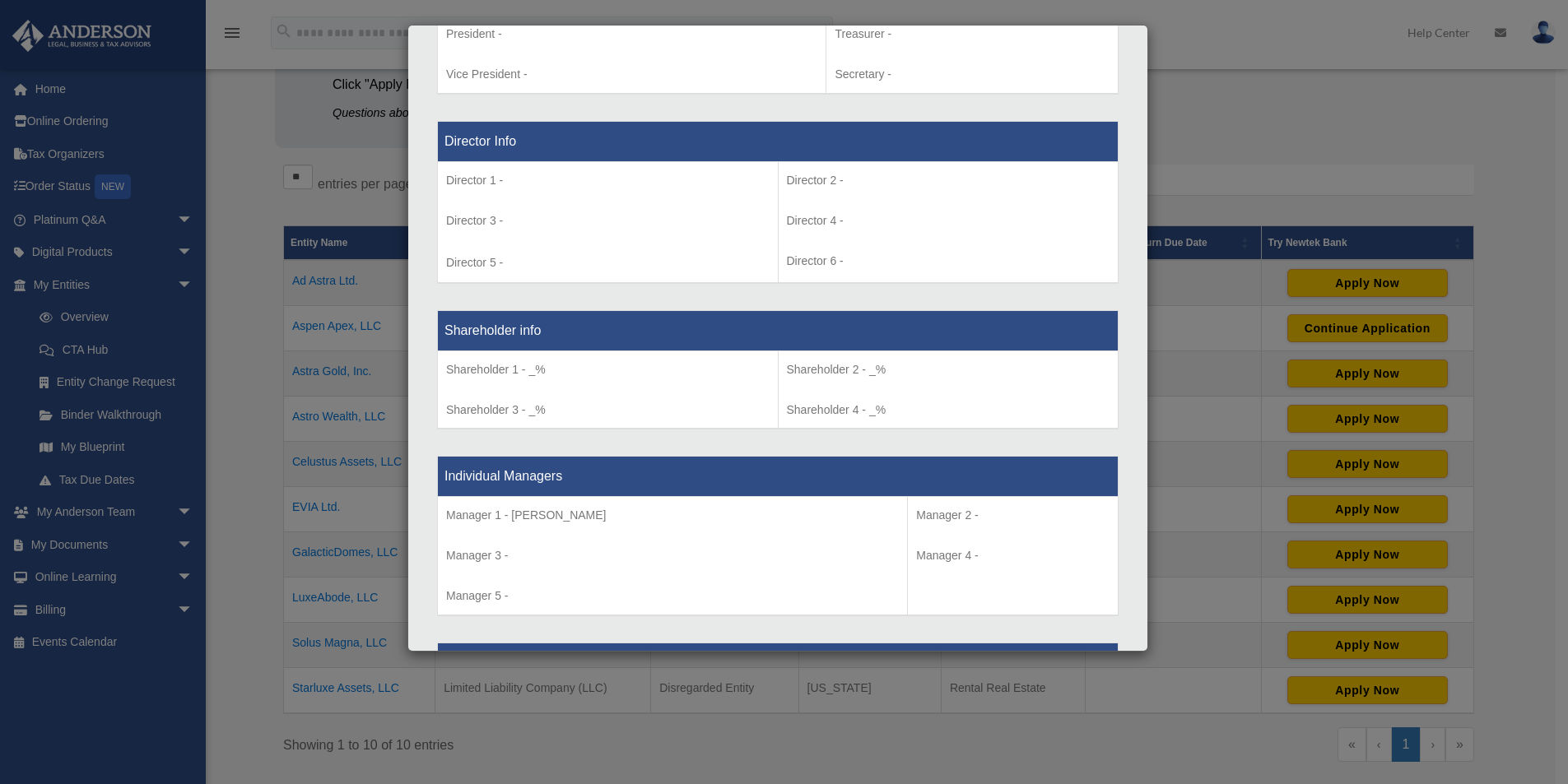
scroll to position [1503, 0]
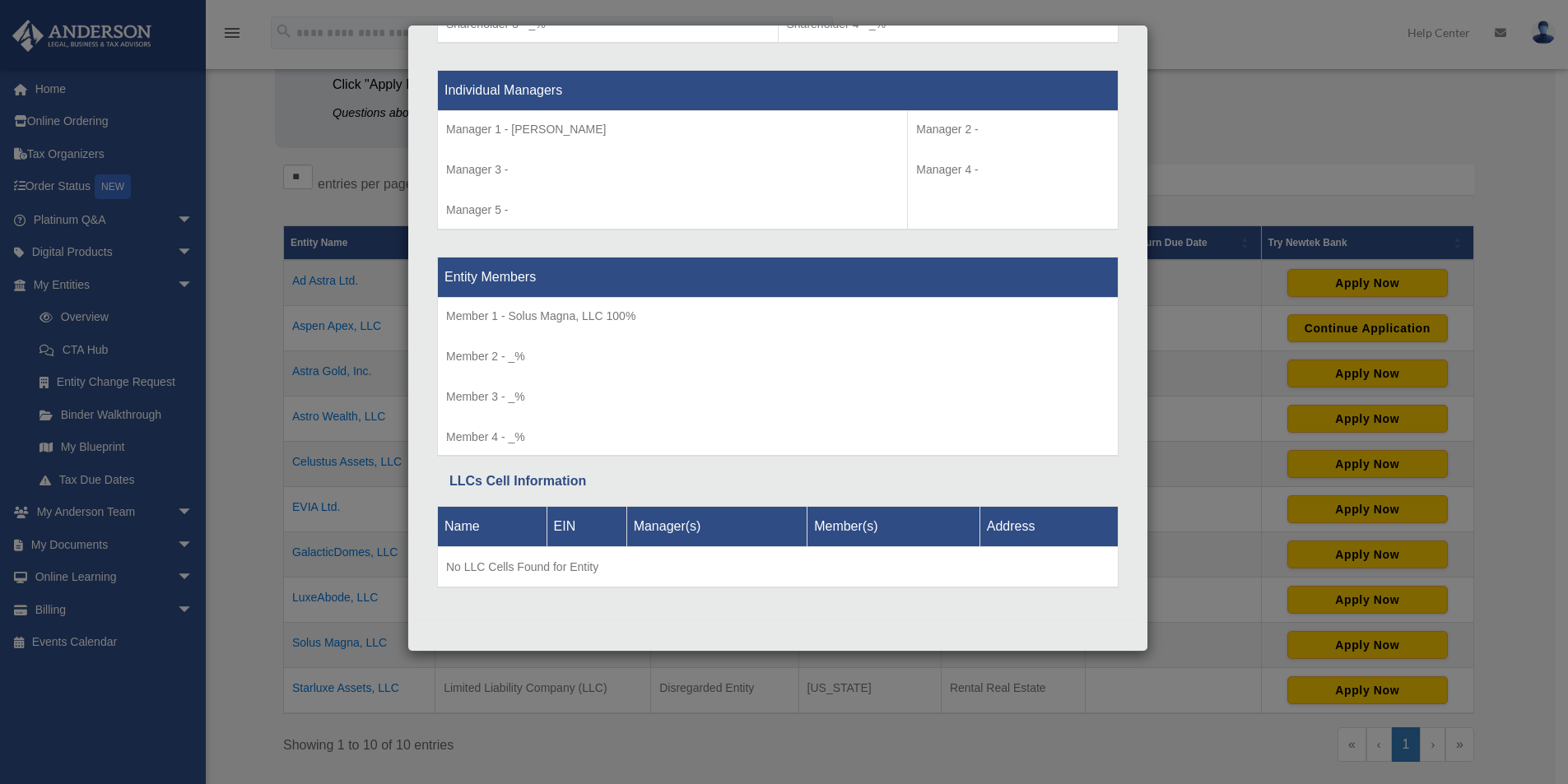
click at [452, 709] on div "Details × Articles Sent Organizational Date" at bounding box center [784, 392] width 1568 height 784
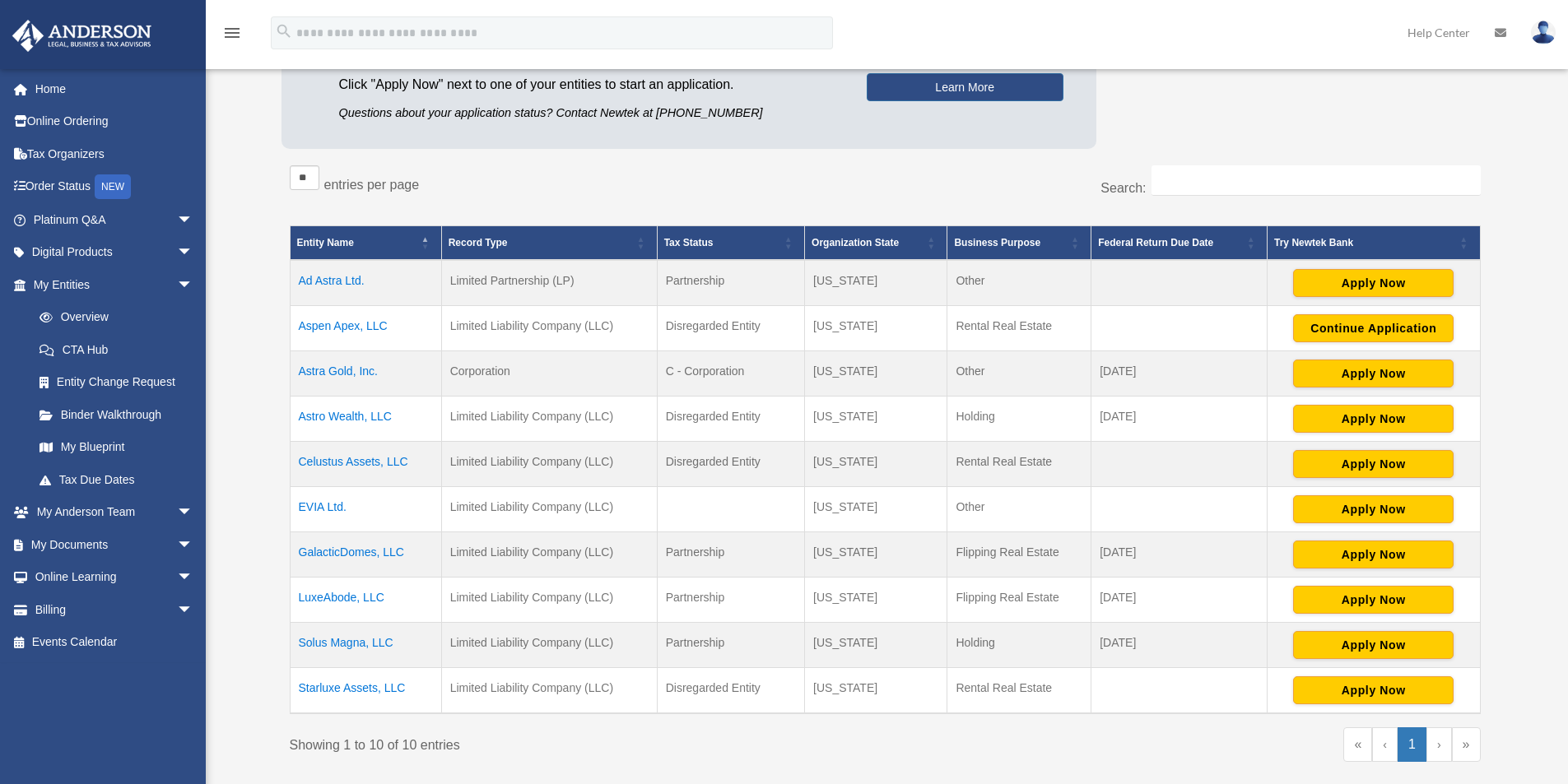
drag, startPoint x: 417, startPoint y: 686, endPoint x: 295, endPoint y: 682, distance: 122.1
click at [295, 682] on td "Starluxe Assets, LLC" at bounding box center [366, 691] width 152 height 46
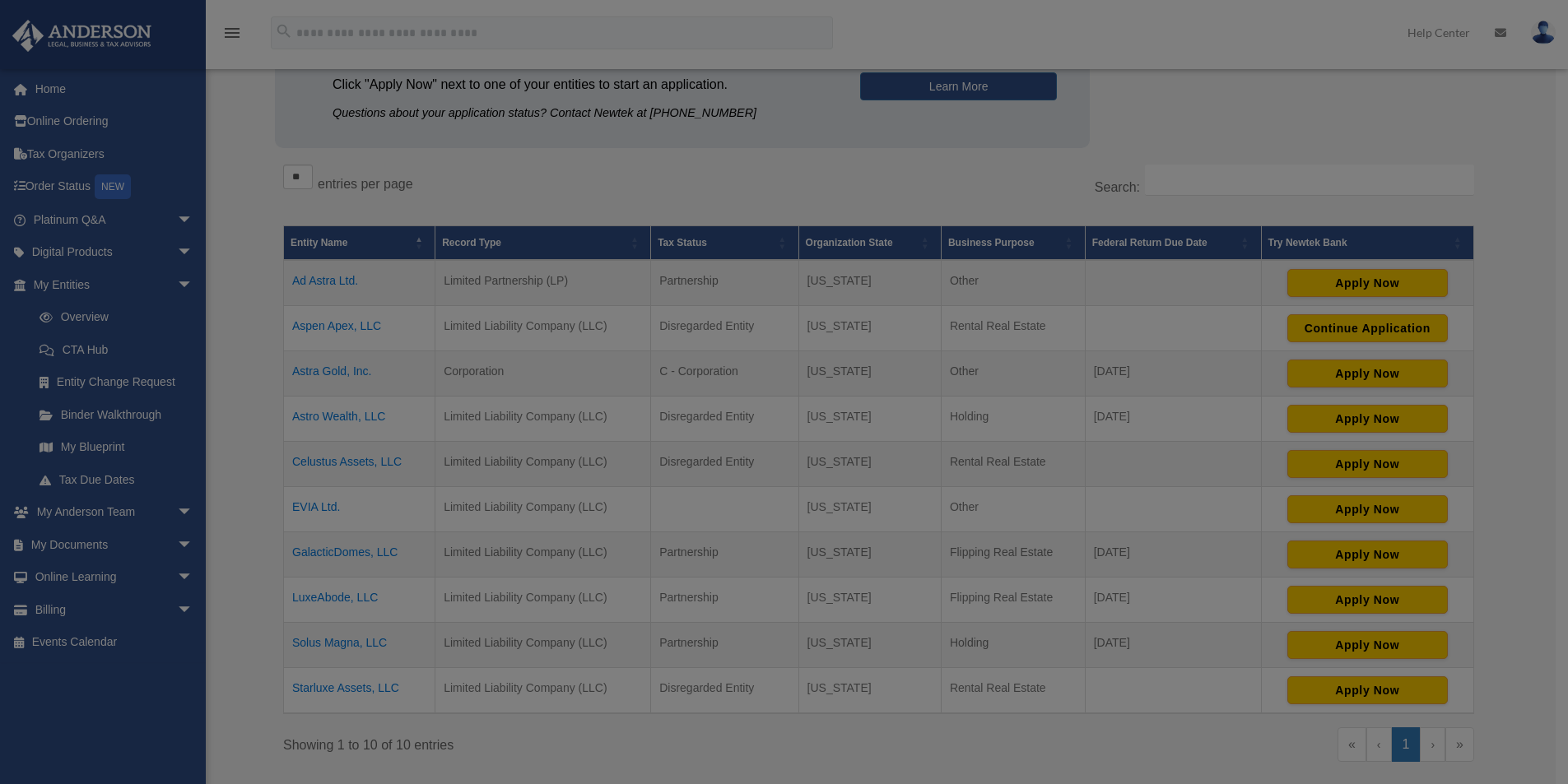
scroll to position [0, 0]
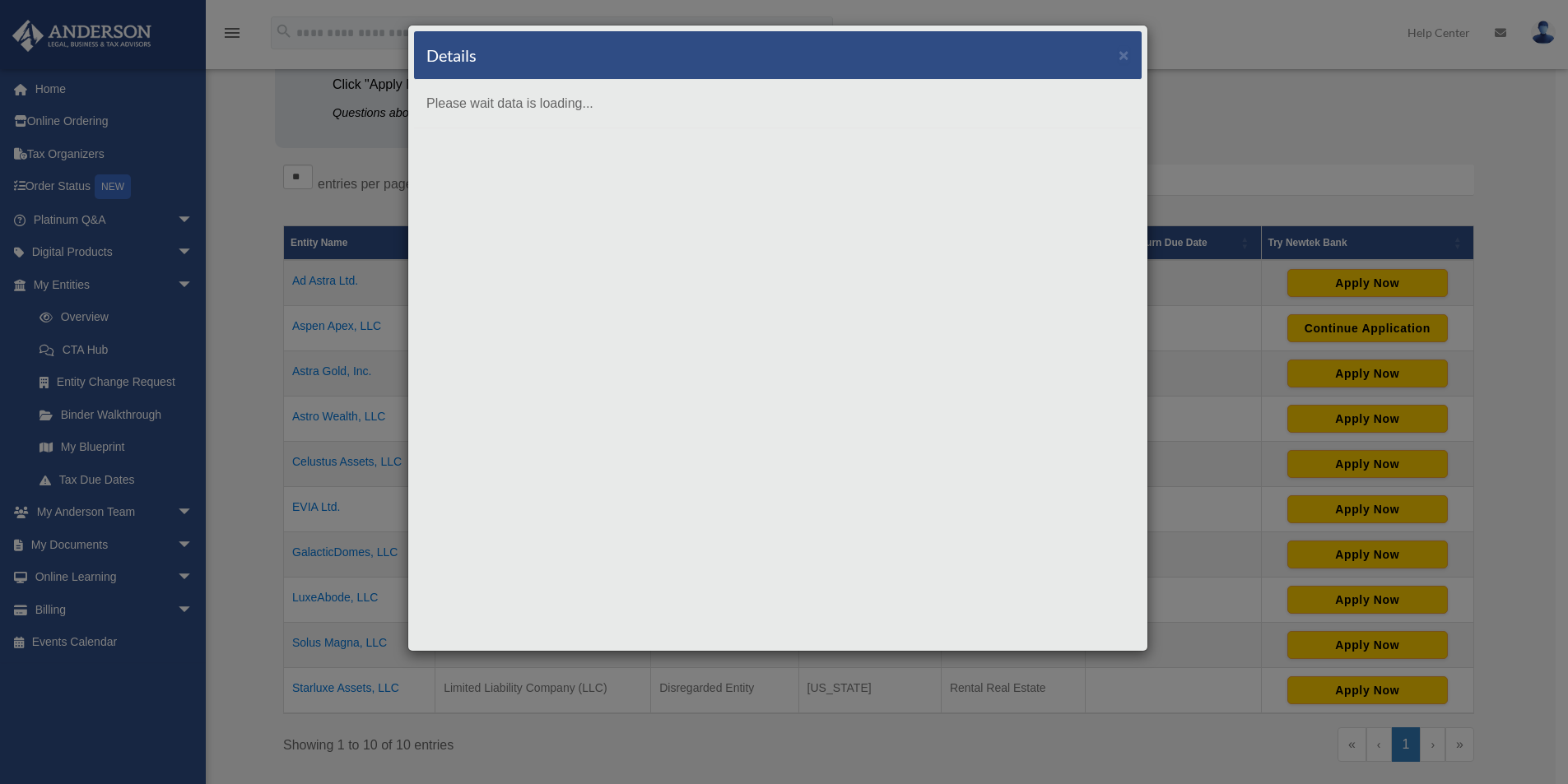
copy td "Starluxe Assets, LLC"
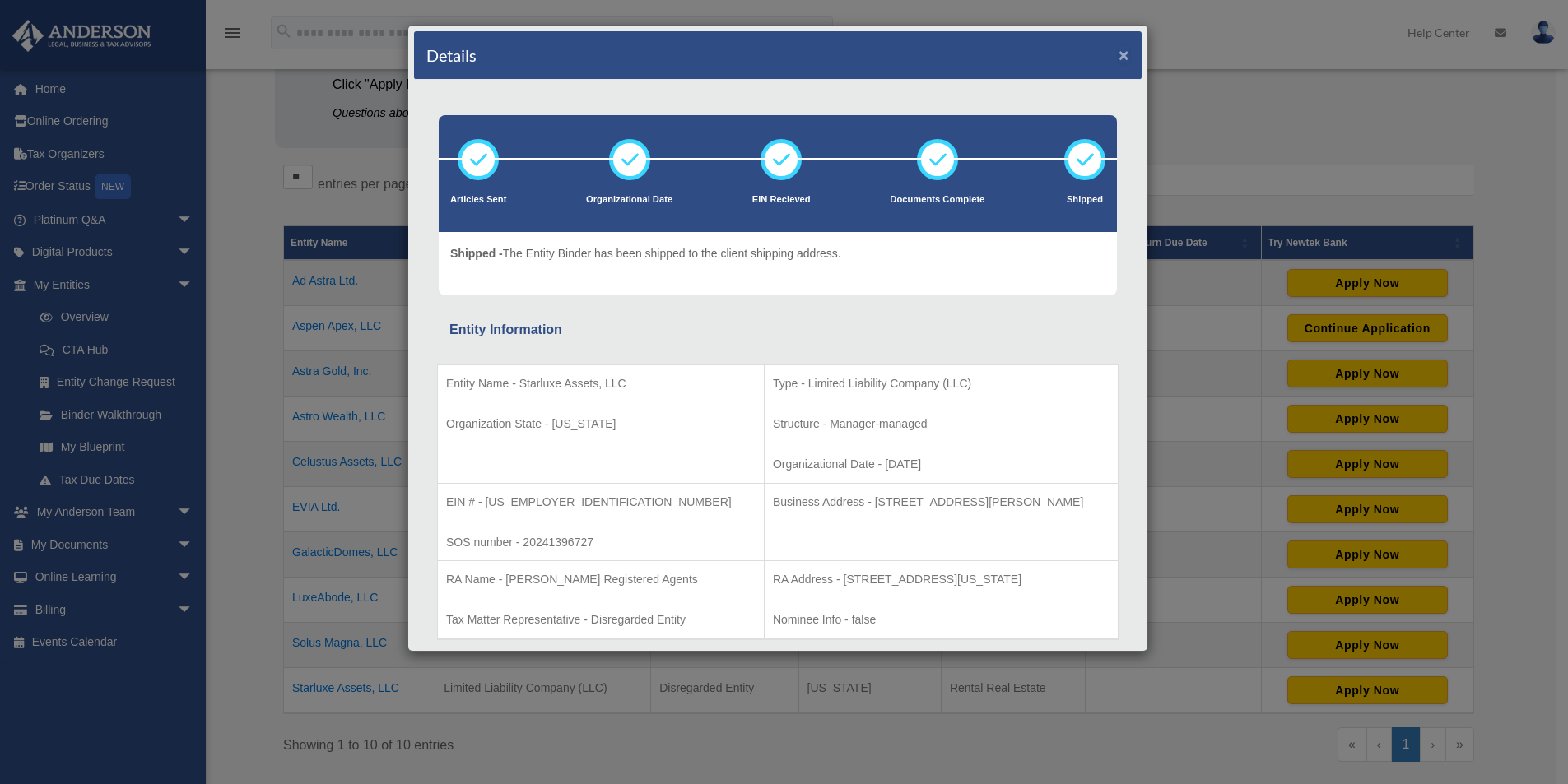
click at [1119, 53] on button "×" at bounding box center [1124, 54] width 11 height 18
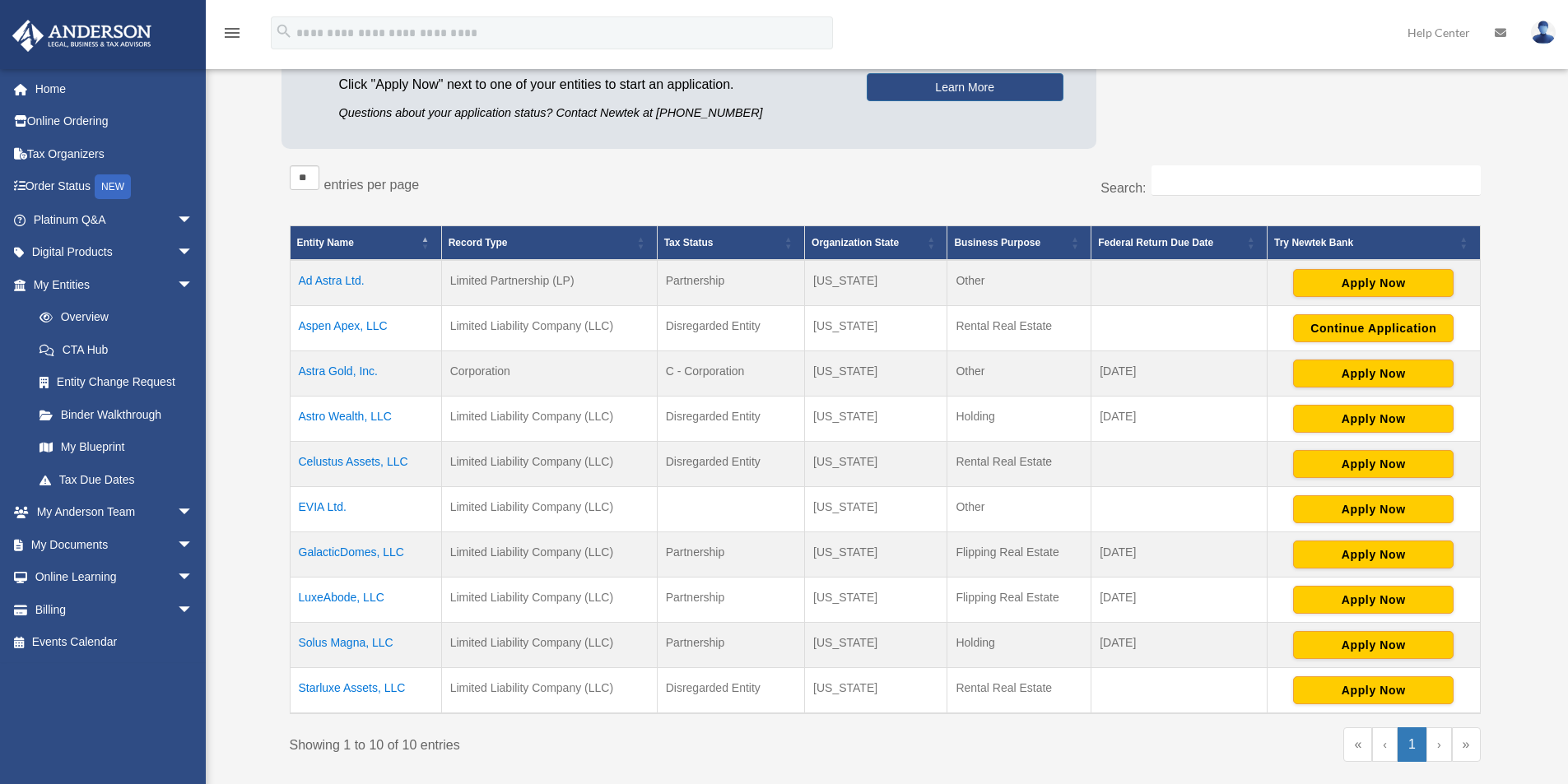
copy td "Starluxe Assets, LLC"
